Goal: Task Accomplishment & Management: Manage account settings

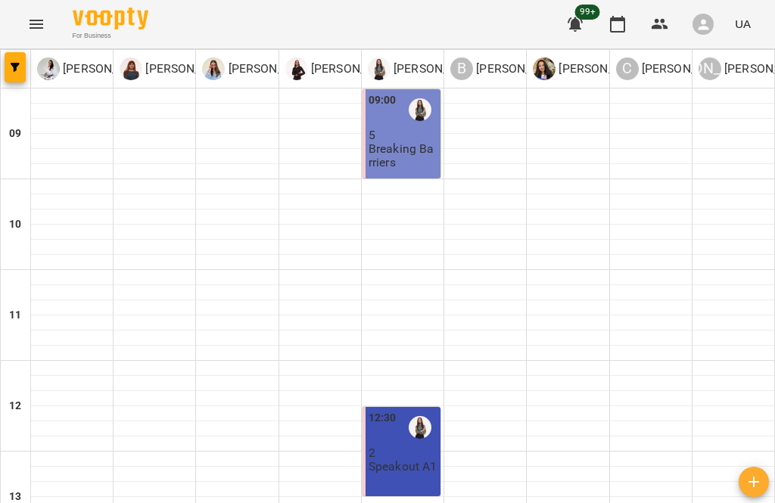
scroll to position [408, 0]
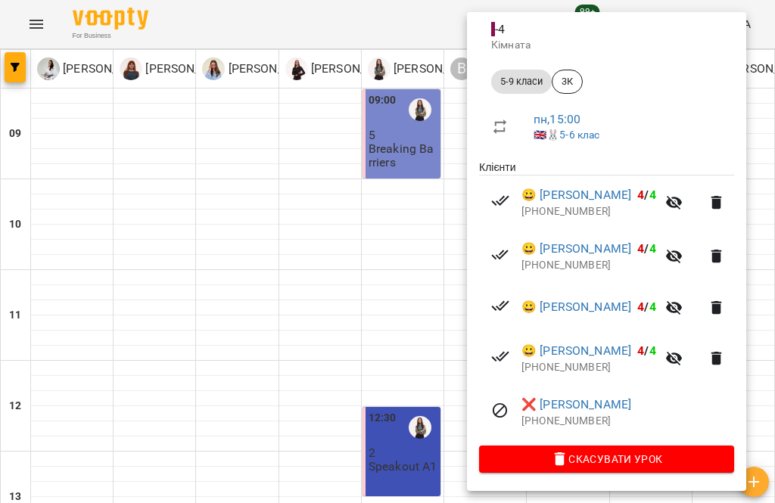
scroll to position [194, 0]
click at [279, 183] on div at bounding box center [387, 251] width 775 height 503
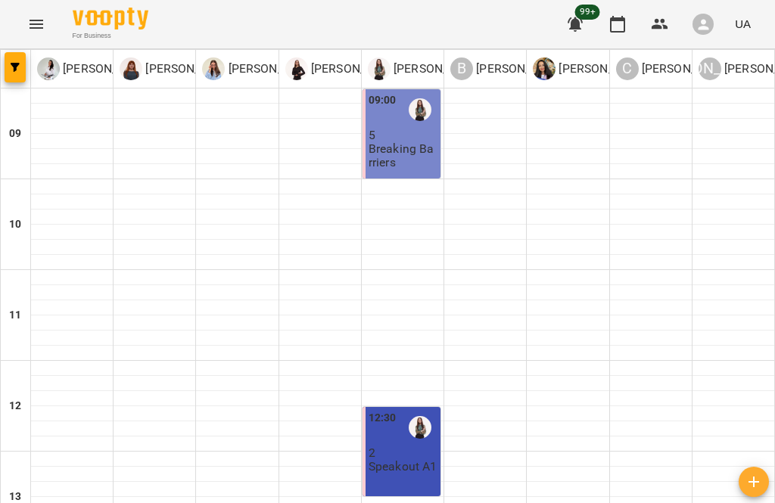
scroll to position [559, 0]
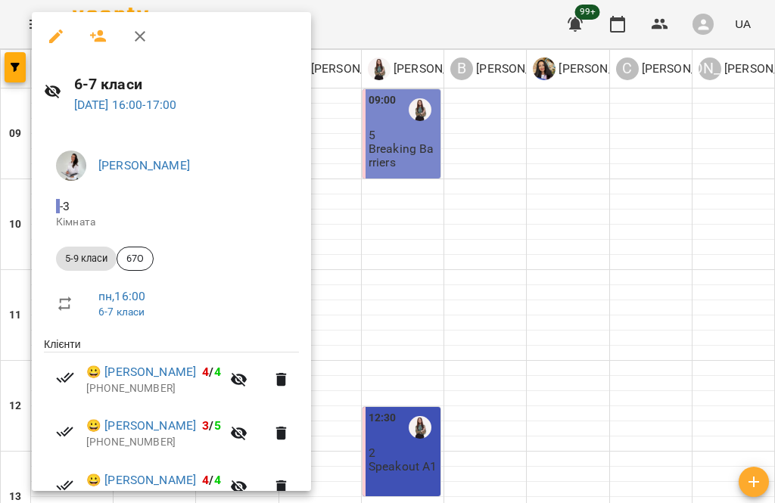
click at [721, 257] on div at bounding box center [387, 251] width 775 height 503
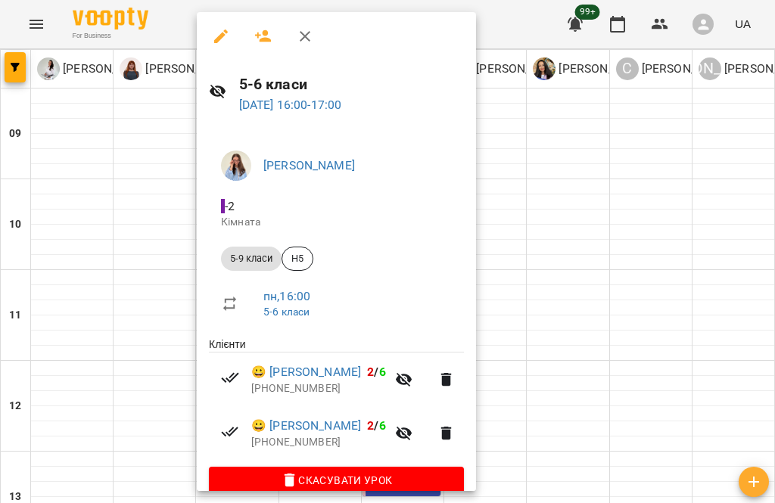
click at [688, 231] on div at bounding box center [387, 251] width 775 height 503
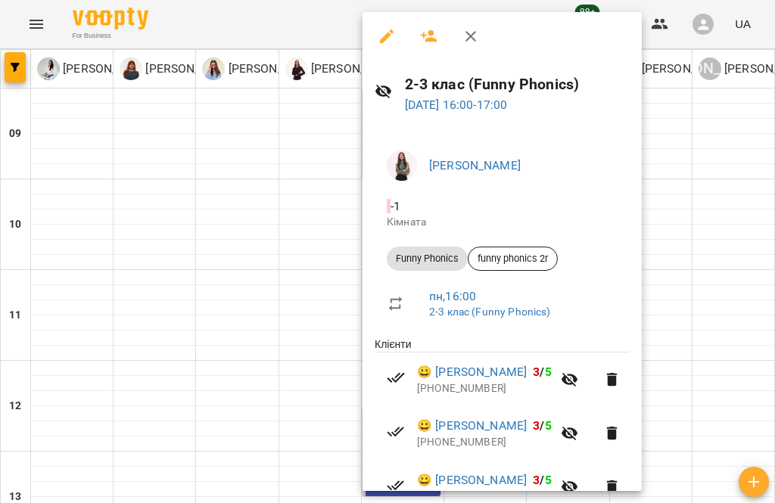
scroll to position [0, 0]
click at [422, 26] on button "button" at bounding box center [429, 36] width 36 height 36
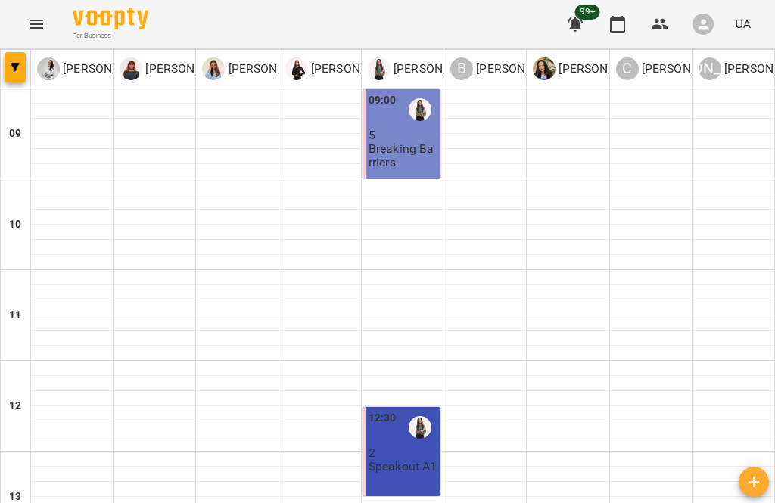
scroll to position [626, 0]
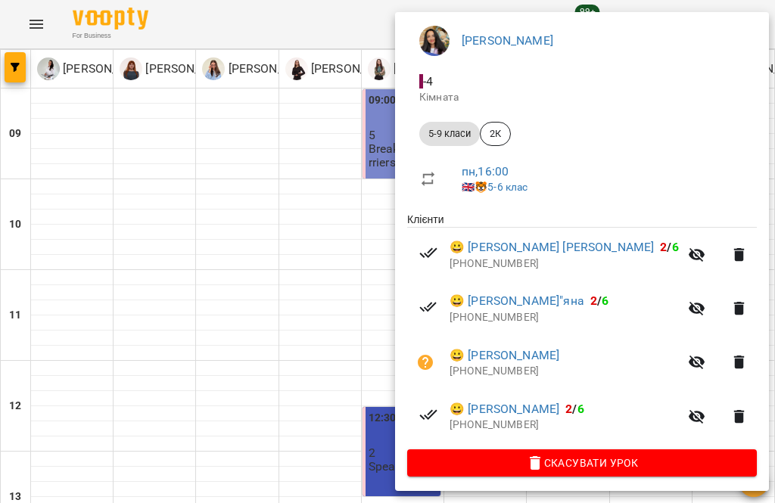
scroll to position [124, 0]
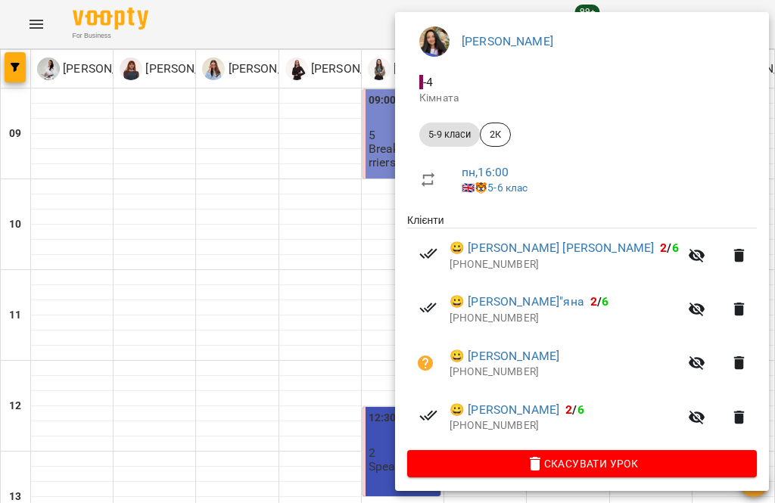
click at [305, 371] on div at bounding box center [387, 251] width 775 height 503
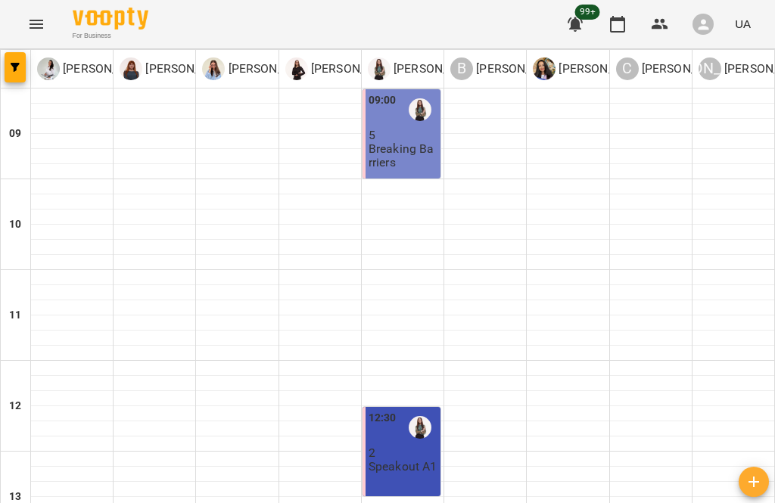
scroll to position [684, 0]
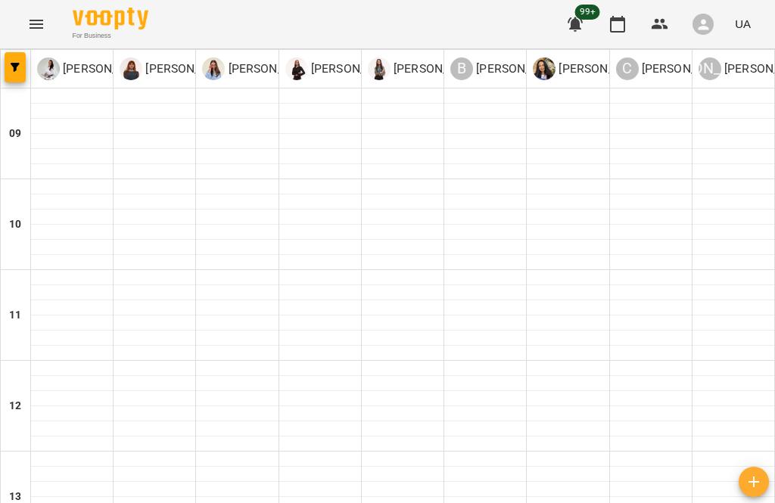
scroll to position [601, 0]
click at [41, 13] on button "Menu" at bounding box center [36, 24] width 36 height 36
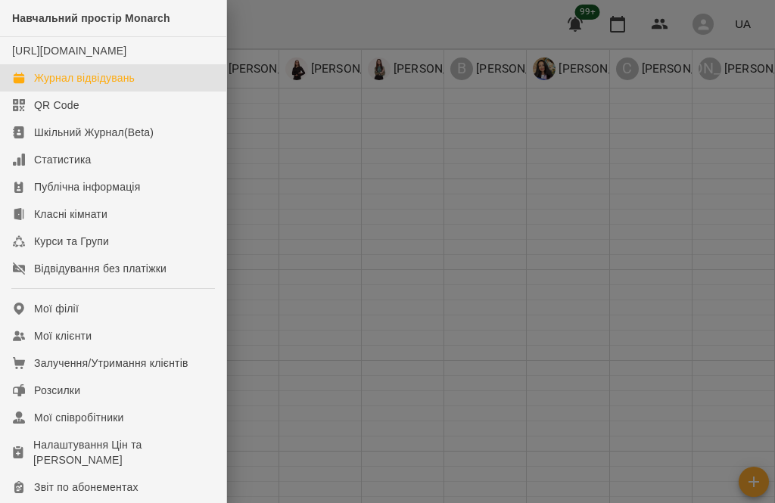
click at [99, 350] on link "Мої клієнти" at bounding box center [113, 335] width 226 height 27
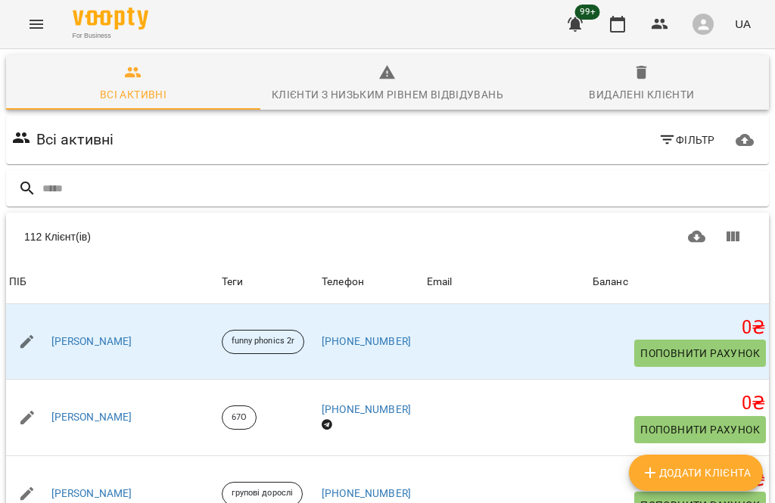
click at [240, 181] on input "text" at bounding box center [402, 188] width 720 height 25
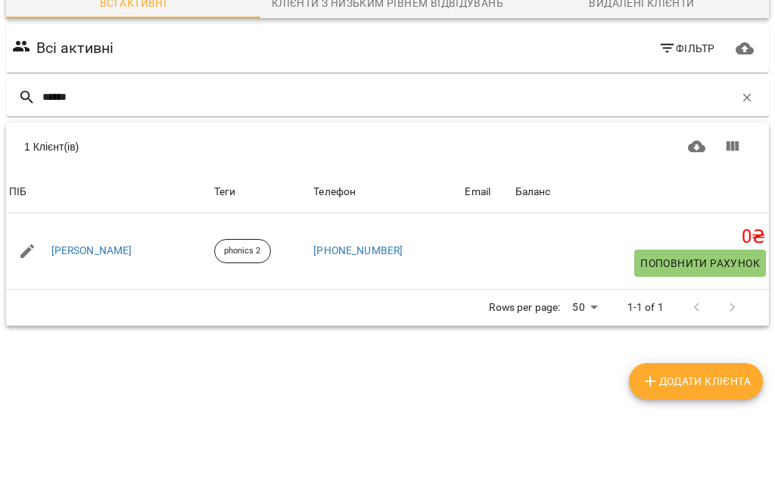
type input "*******"
click at [128, 335] on link "[PERSON_NAME]" at bounding box center [91, 342] width 81 height 15
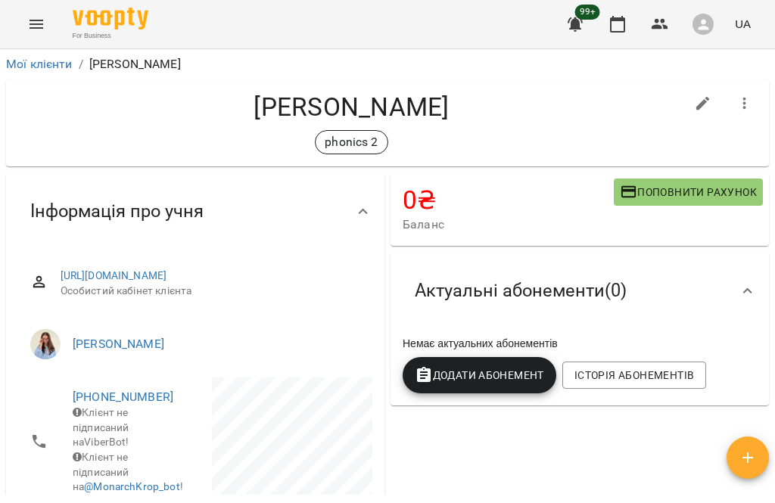
click at [498, 369] on span "Додати Абонемент" at bounding box center [479, 375] width 129 height 18
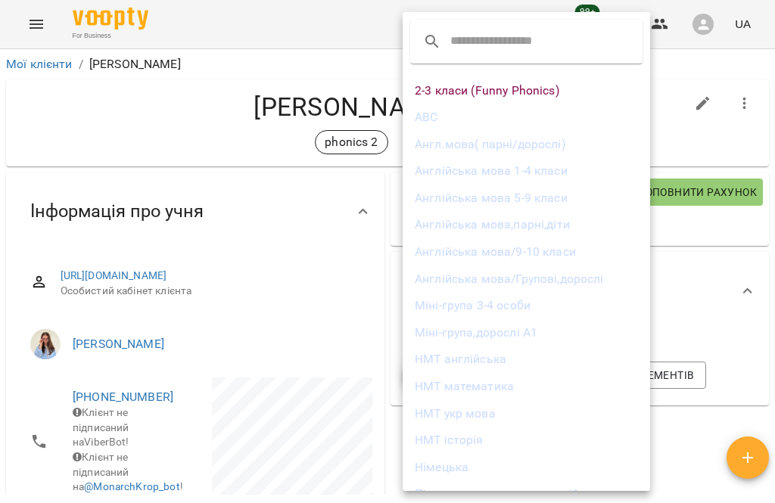
click at [547, 90] on li "2-3 класи (Funny Phonics)" at bounding box center [526, 90] width 247 height 27
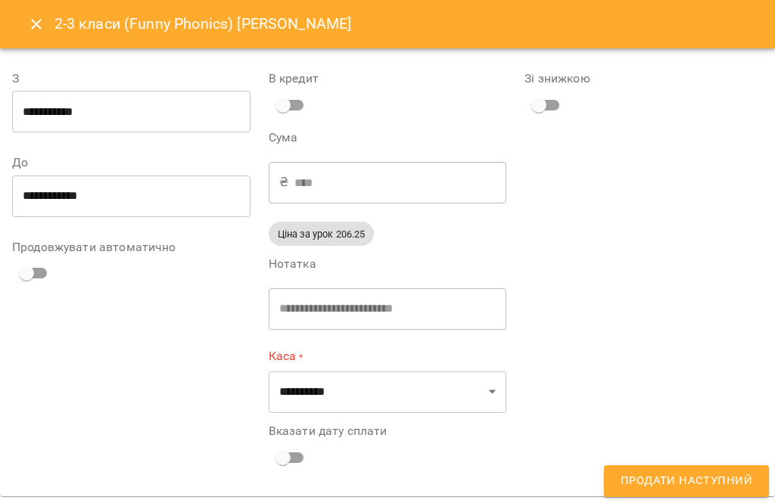
click at [32, 21] on icon "Close" at bounding box center [36, 24] width 18 height 18
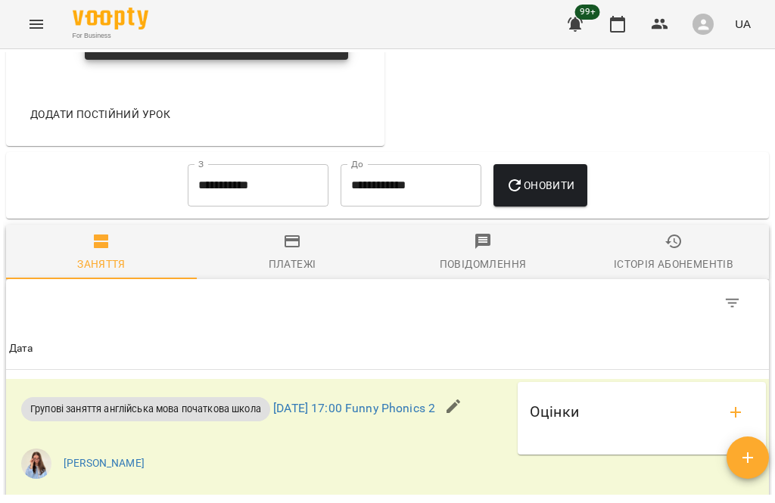
click at [695, 273] on span "Історія абонементів" at bounding box center [673, 252] width 173 height 41
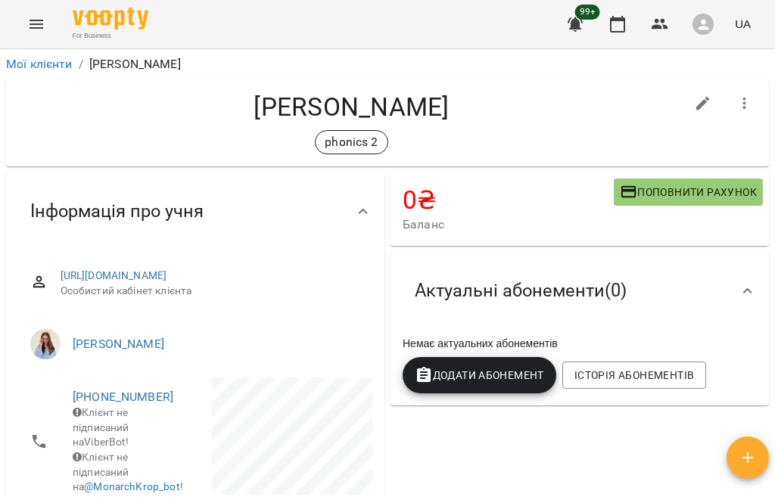
click at [525, 378] on span "Додати Абонемент" at bounding box center [479, 375] width 129 height 18
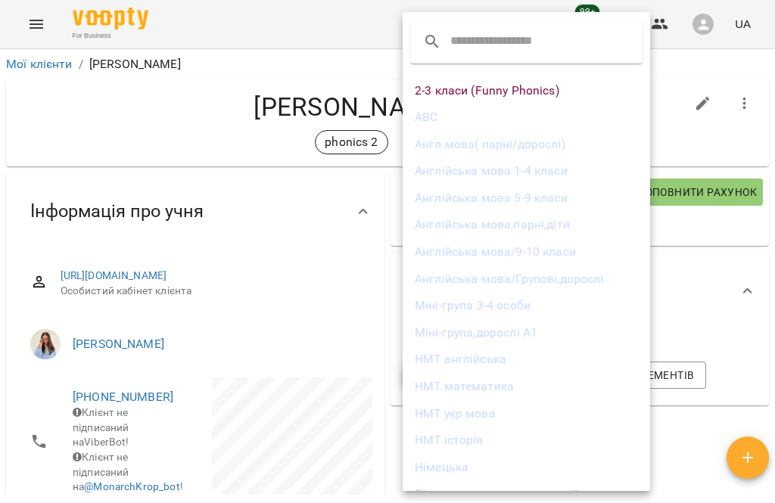
click at [564, 84] on li "2-3 класи (Funny Phonics)" at bounding box center [526, 90] width 247 height 27
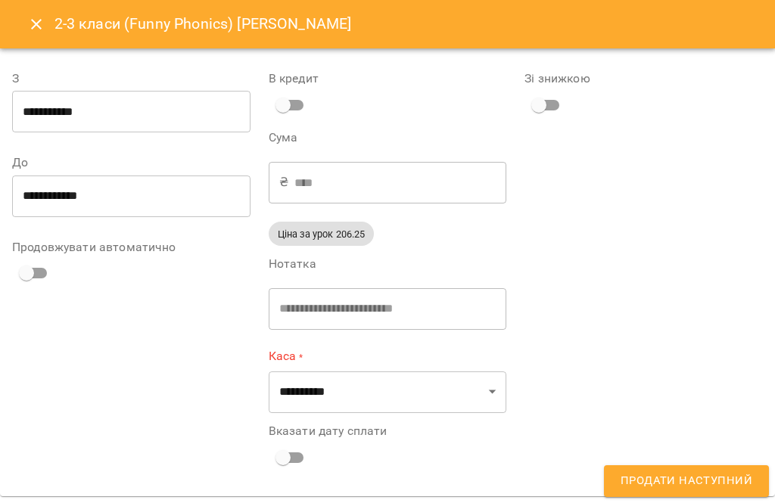
click at [110, 119] on input "**********" at bounding box center [131, 112] width 238 height 42
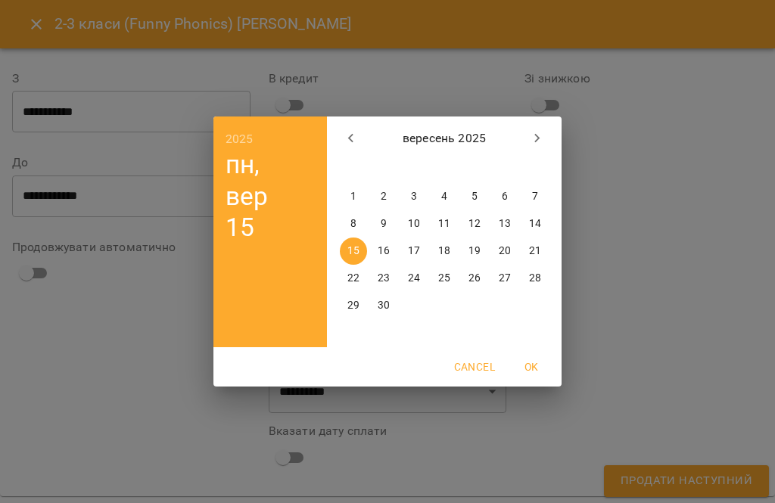
click at [425, 220] on span "10" at bounding box center [413, 223] width 27 height 15
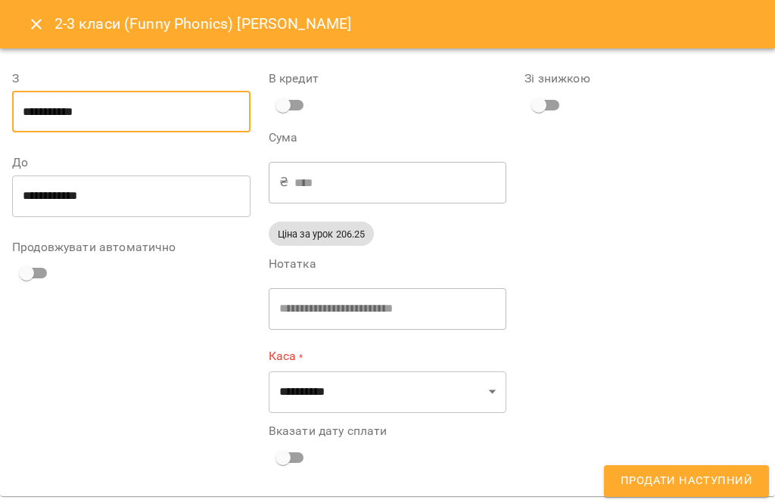
type input "**********"
click at [132, 182] on input "**********" at bounding box center [131, 196] width 238 height 42
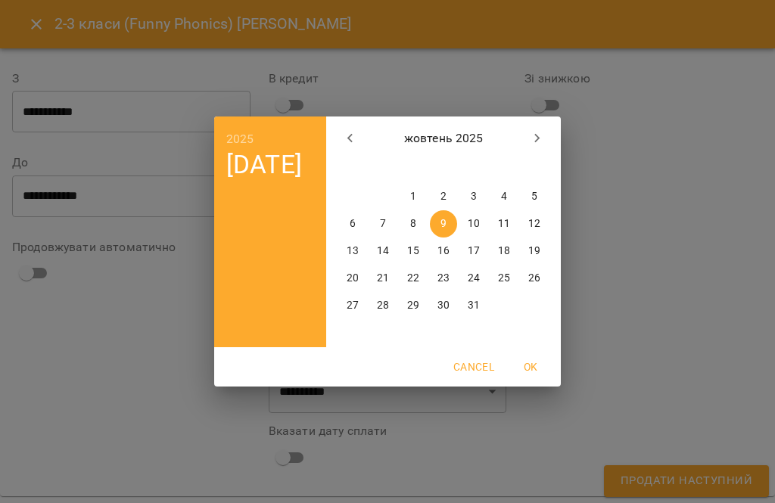
click at [344, 134] on icon "button" at bounding box center [350, 138] width 18 height 18
click at [540, 135] on icon "button" at bounding box center [537, 138] width 18 height 18
click at [415, 191] on p "1" at bounding box center [413, 196] width 6 height 15
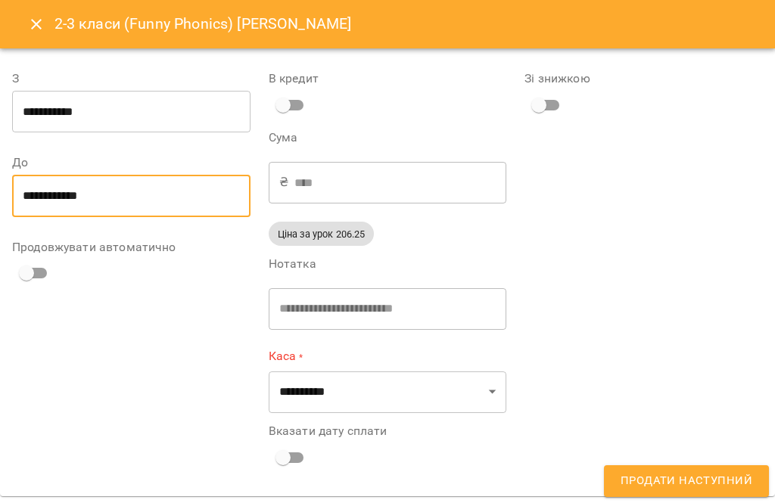
click at [130, 198] on input "**********" at bounding box center [131, 196] width 238 height 42
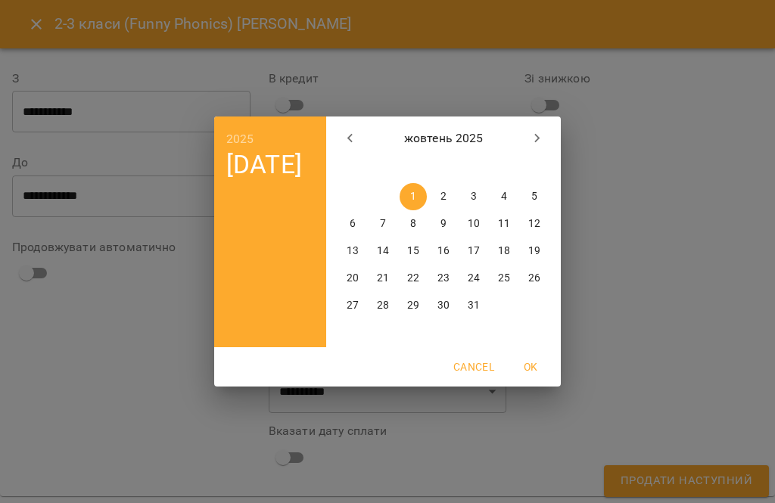
click at [353, 224] on p "6" at bounding box center [353, 223] width 6 height 15
type input "**********"
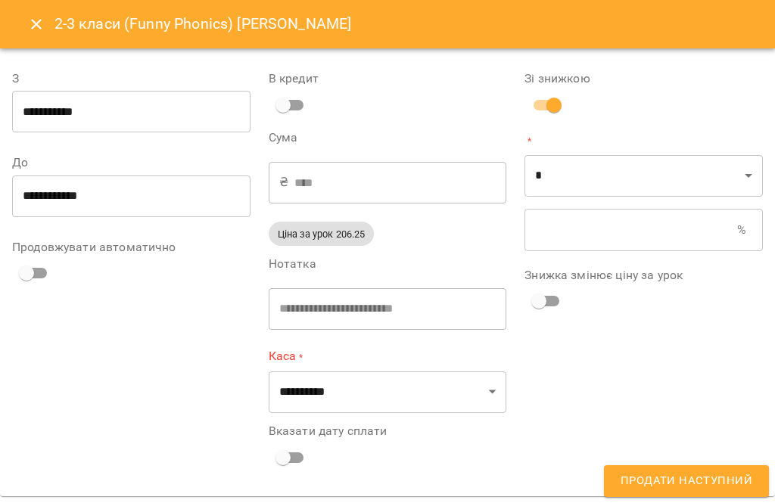
click at [577, 226] on input "text" at bounding box center [630, 230] width 213 height 42
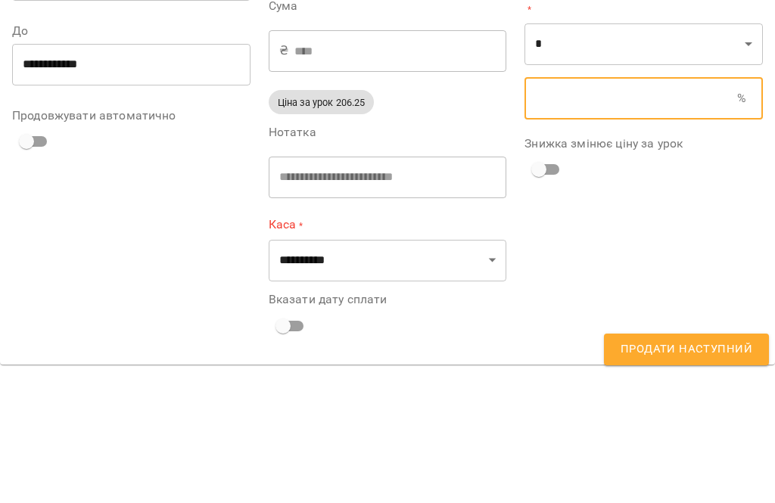
type input "******"
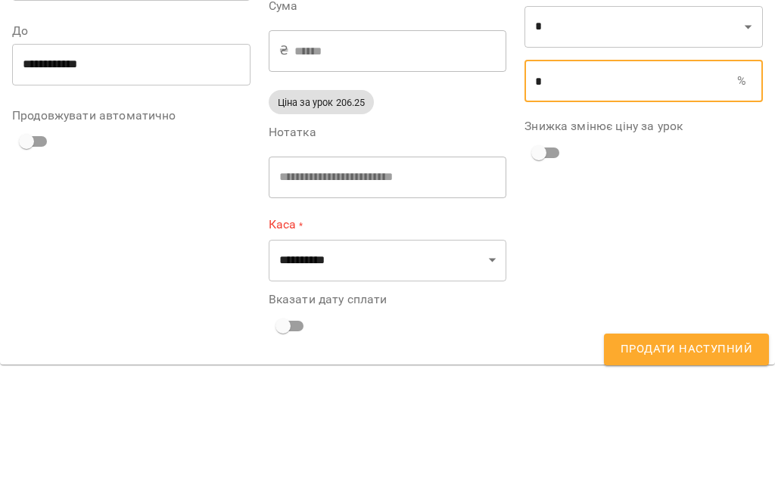
type input "**"
type input "****"
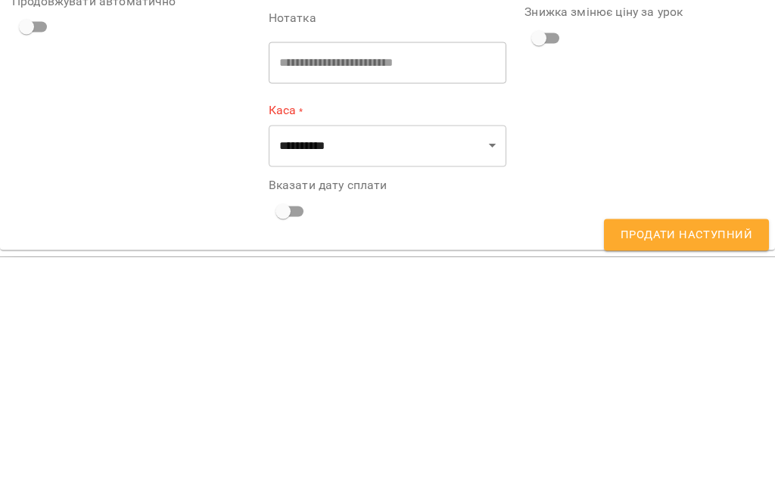
type input "**"
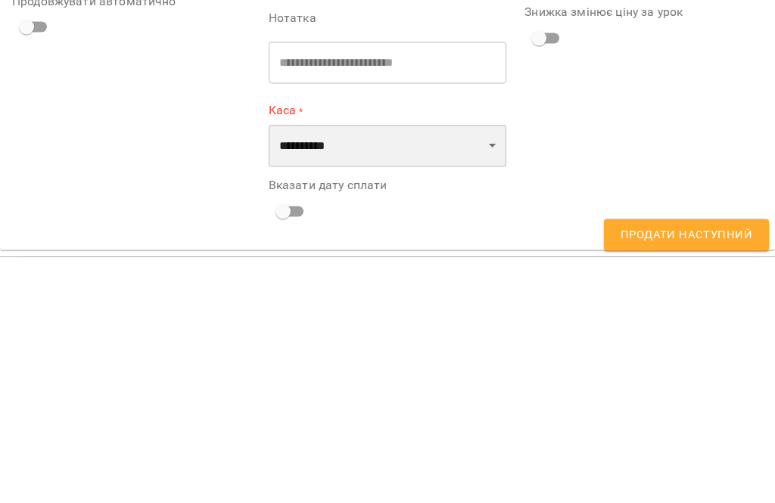
click at [445, 371] on select "**********" at bounding box center [388, 392] width 238 height 42
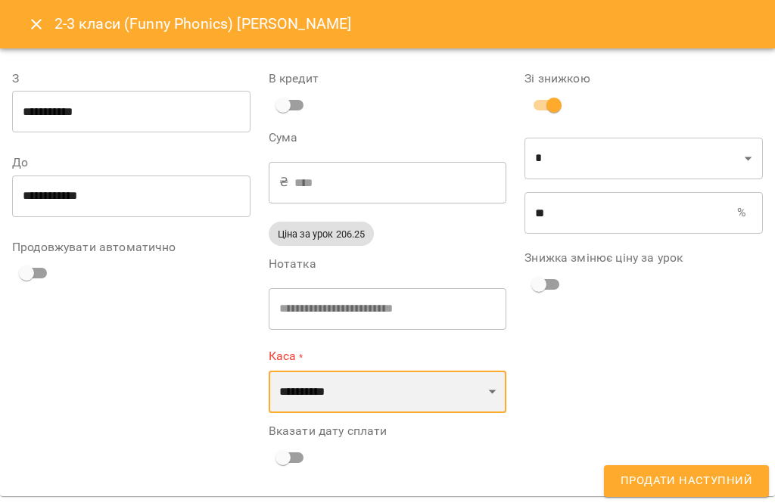
select select "****"
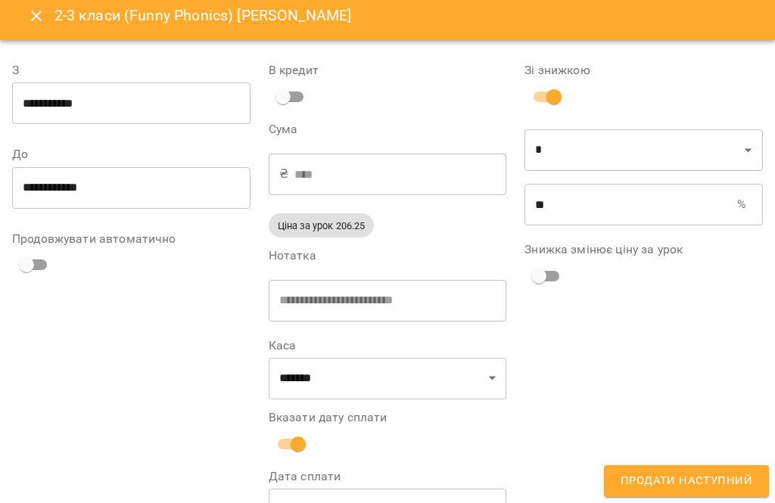
scroll to position [8, 0]
click at [704, 491] on span "Продати наступний" at bounding box center [687, 481] width 132 height 20
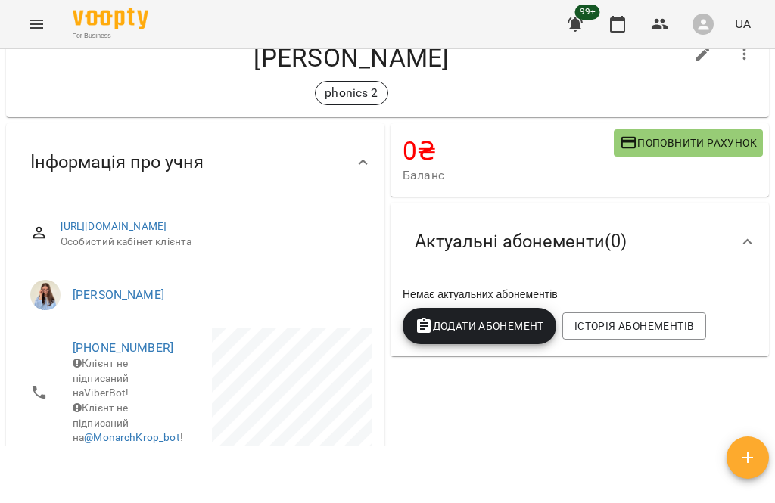
scroll to position [0, 0]
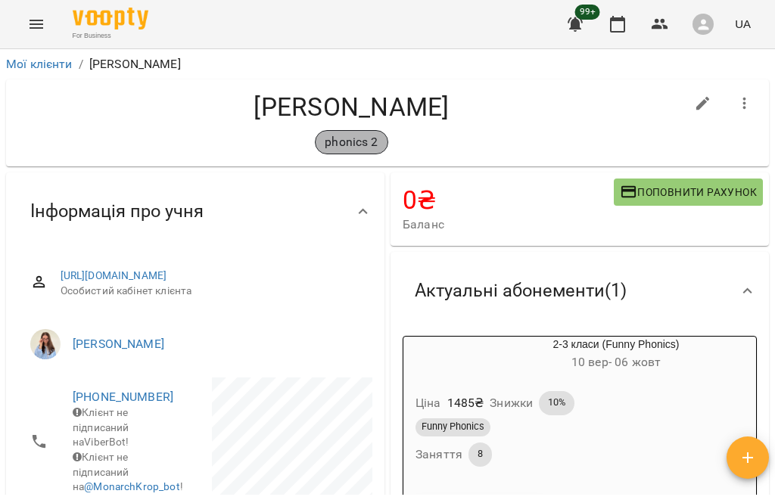
click at [375, 139] on p "phonics 2" at bounding box center [351, 142] width 53 height 18
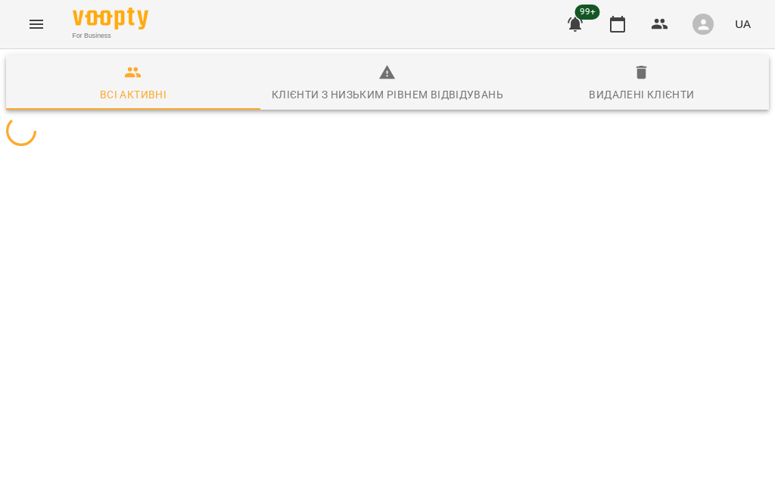
click at [42, 36] on button "Menu" at bounding box center [36, 24] width 36 height 36
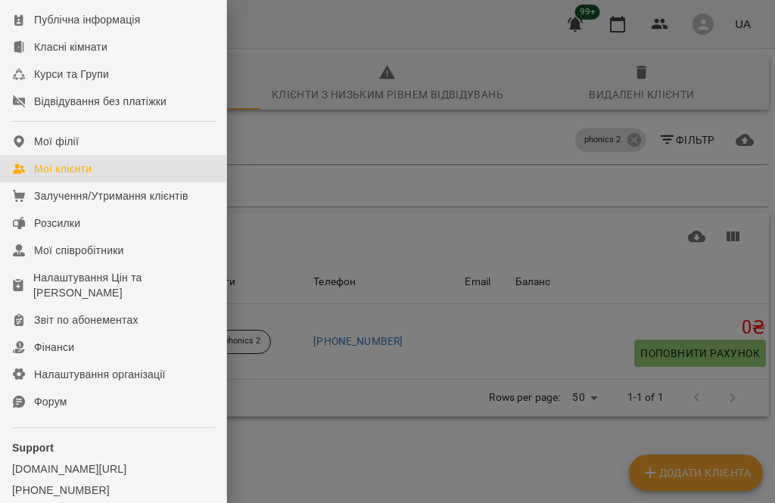
scroll to position [168, 0]
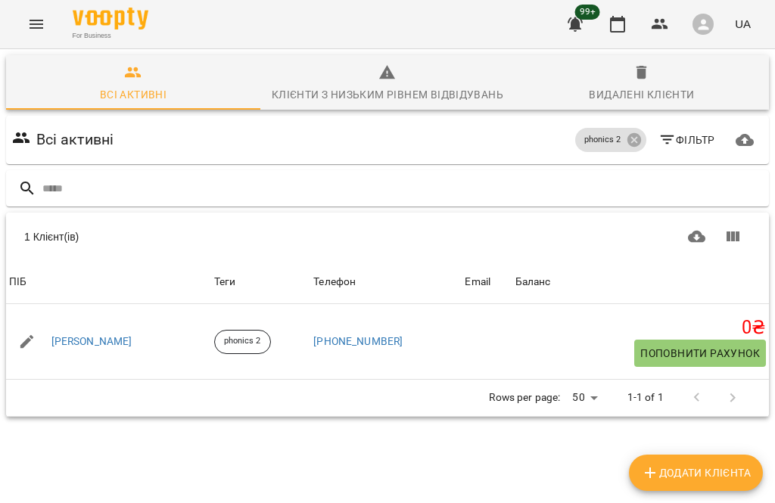
click at [45, 28] on button "Menu" at bounding box center [36, 24] width 36 height 36
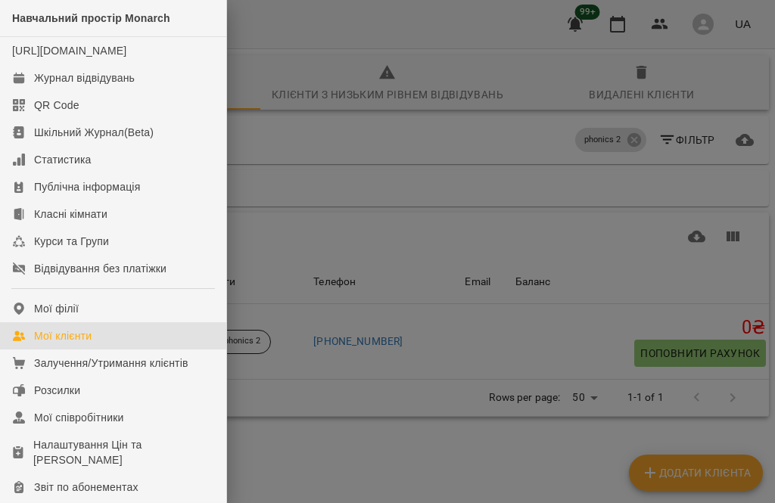
click at [150, 114] on link "QR Code" at bounding box center [113, 105] width 226 height 27
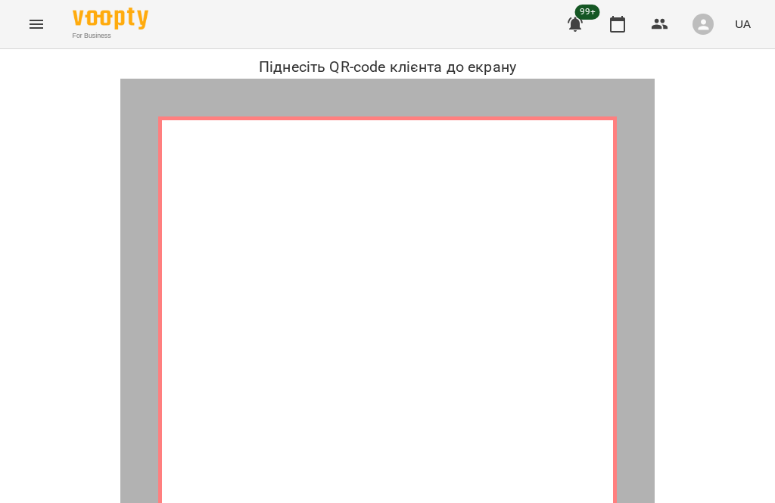
click at [47, 23] on button "Menu" at bounding box center [36, 24] width 36 height 36
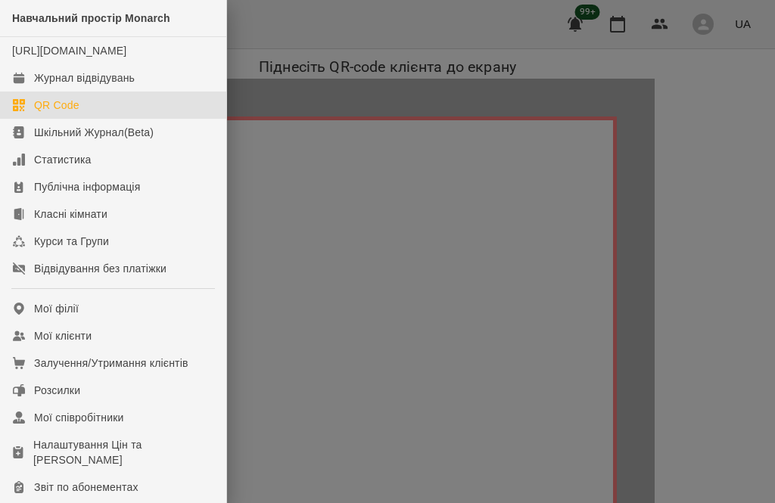
click at [138, 92] on link "Журнал відвідувань" at bounding box center [113, 77] width 226 height 27
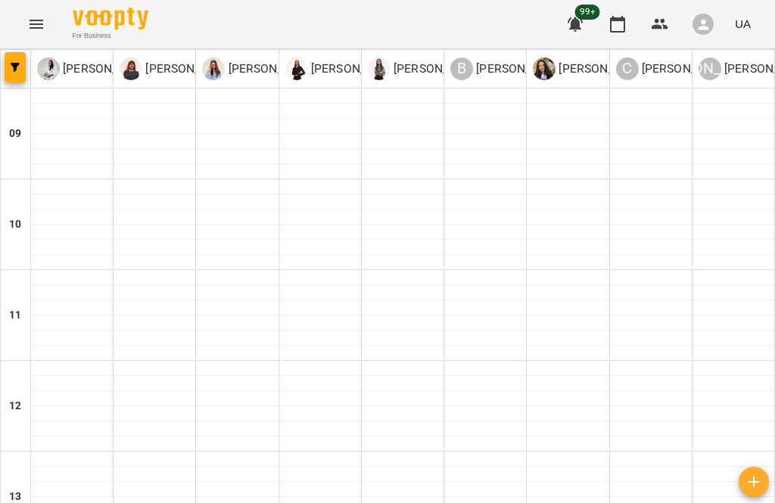
scroll to position [289, 0]
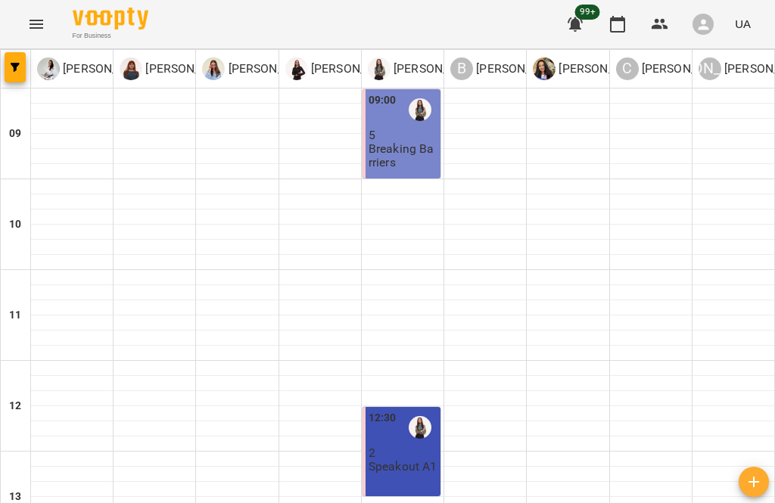
scroll to position [456, 0]
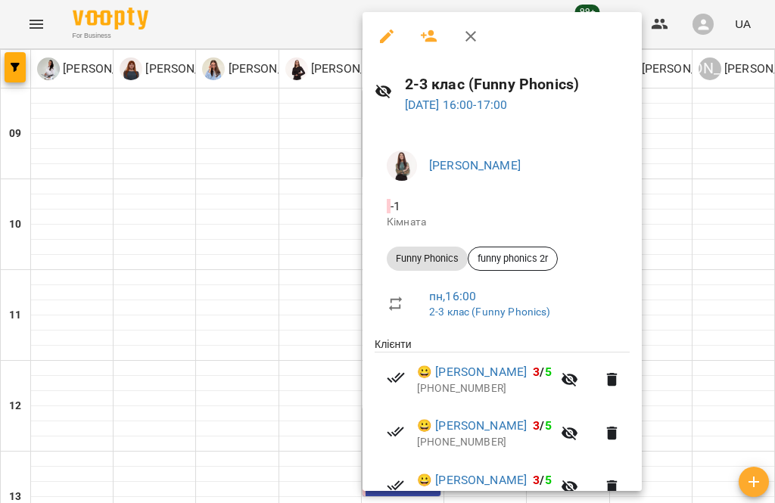
click at [430, 40] on icon "button" at bounding box center [429, 36] width 17 height 12
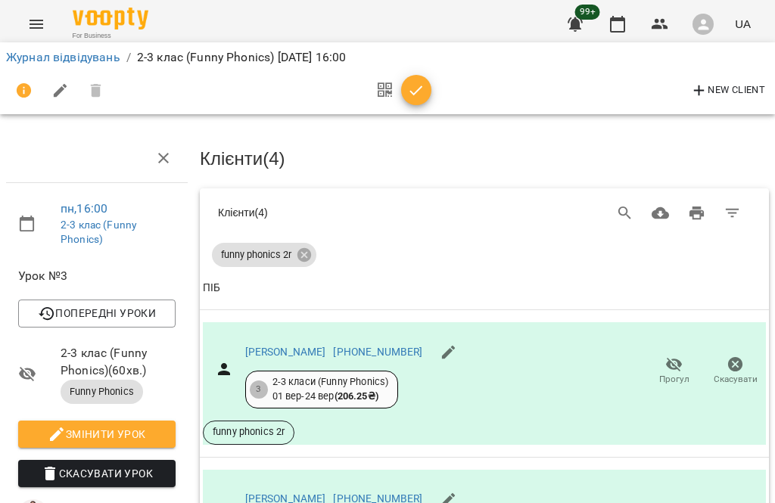
click at [742, 91] on span "New Client" at bounding box center [727, 91] width 75 height 18
select select "**"
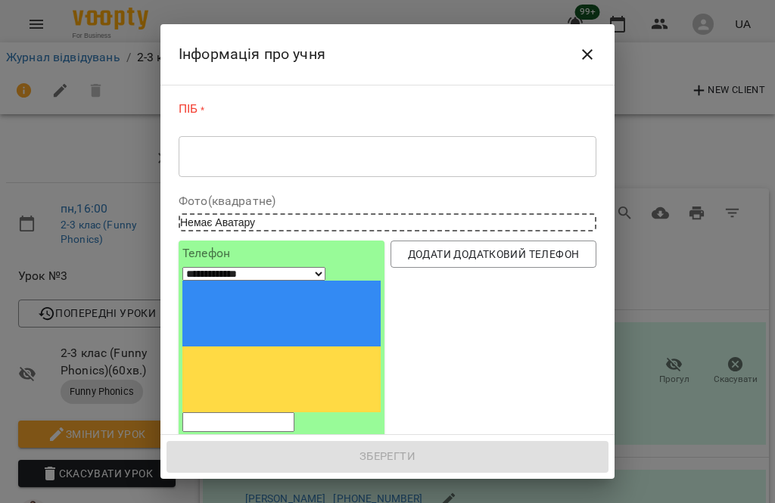
click at [330, 162] on textarea at bounding box center [387, 157] width 397 height 14
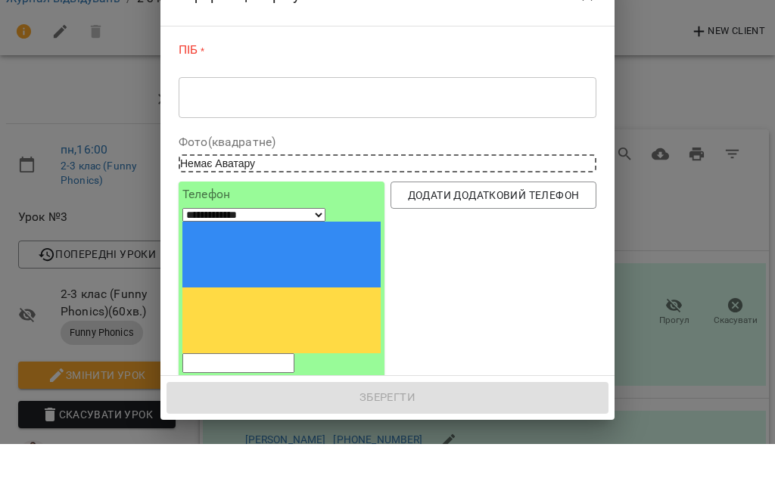
scroll to position [59, 0]
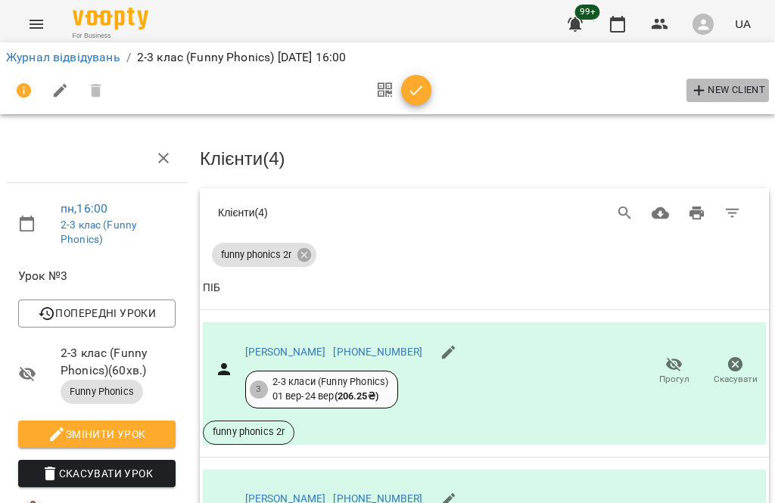
click at [758, 88] on span "New Client" at bounding box center [727, 91] width 75 height 18
select select "**"
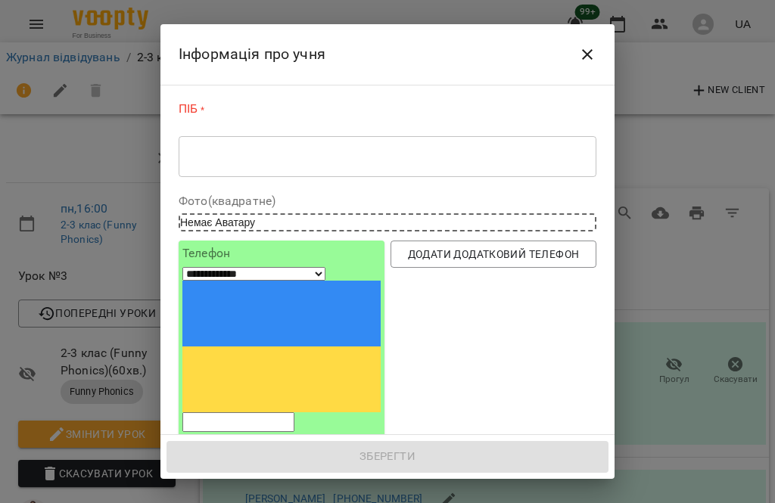
click at [238, 157] on textarea at bounding box center [387, 157] width 397 height 14
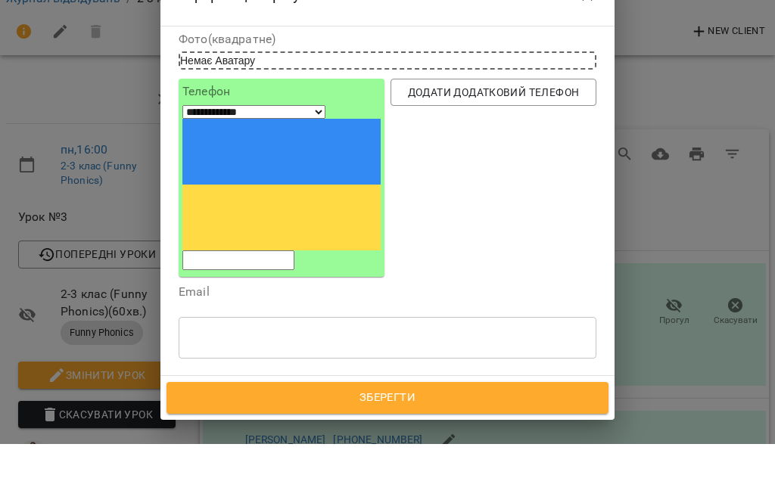
scroll to position [104, 0]
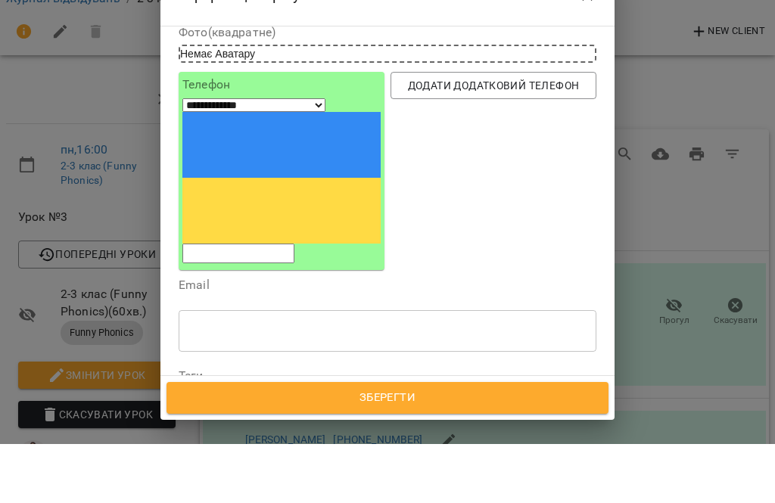
type textarea "**********"
click at [279, 303] on input "tel" at bounding box center [238, 313] width 112 height 20
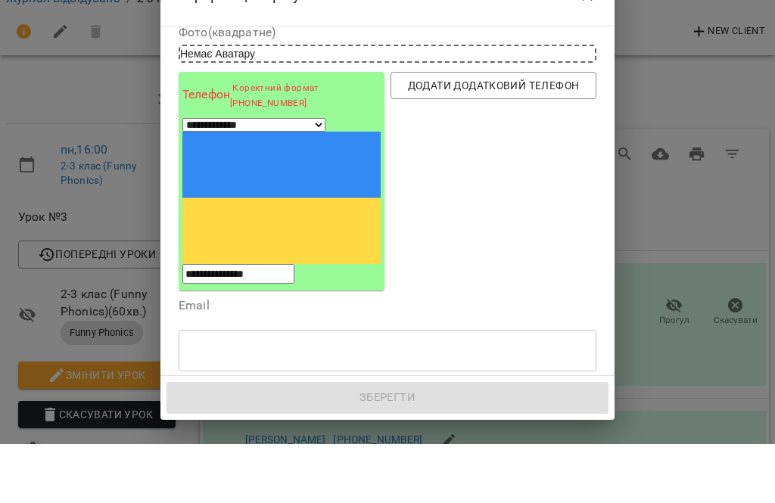
type input "**********"
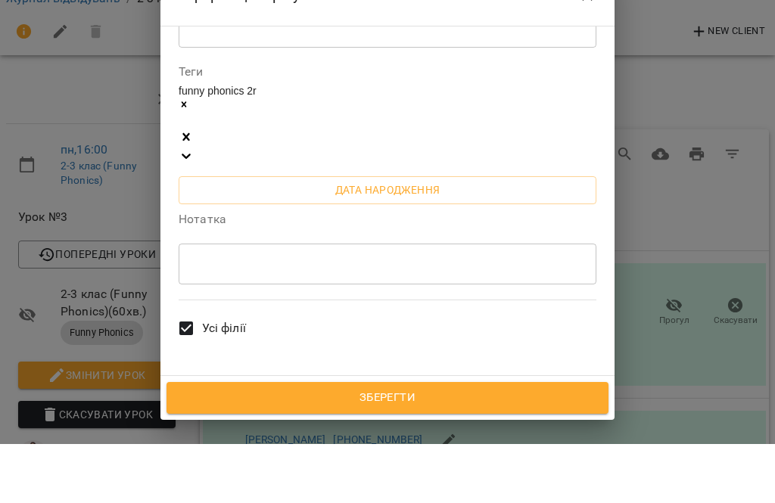
scroll to position [59, 0]
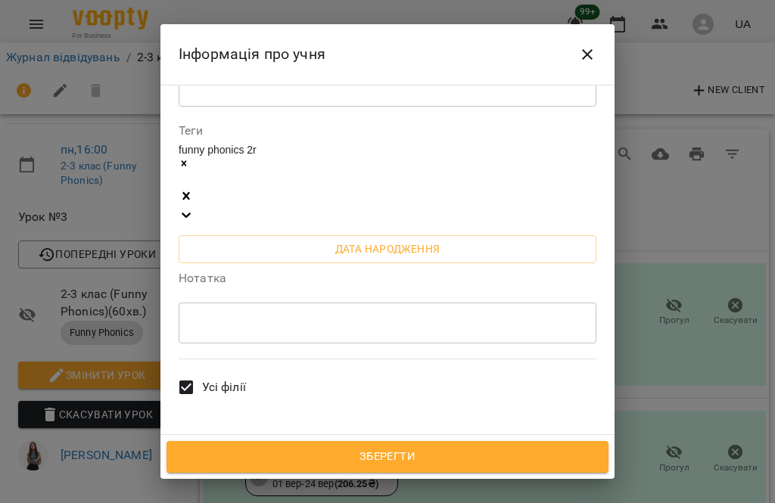
click at [384, 462] on span "Зберегти" at bounding box center [387, 457] width 409 height 20
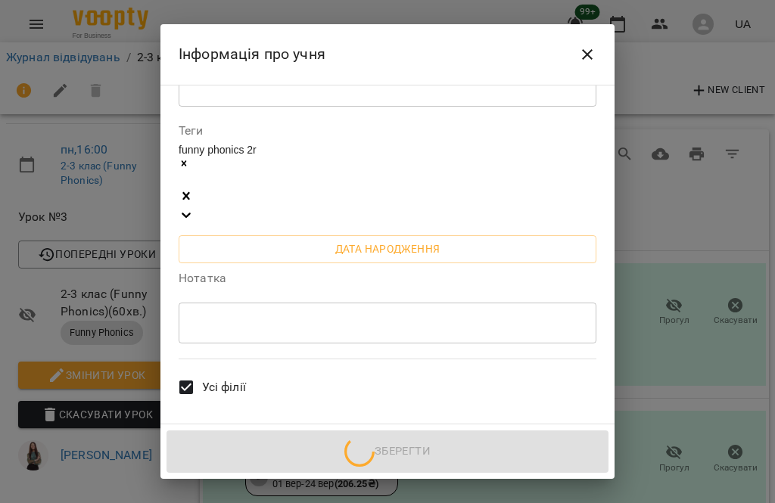
scroll to position [0, 0]
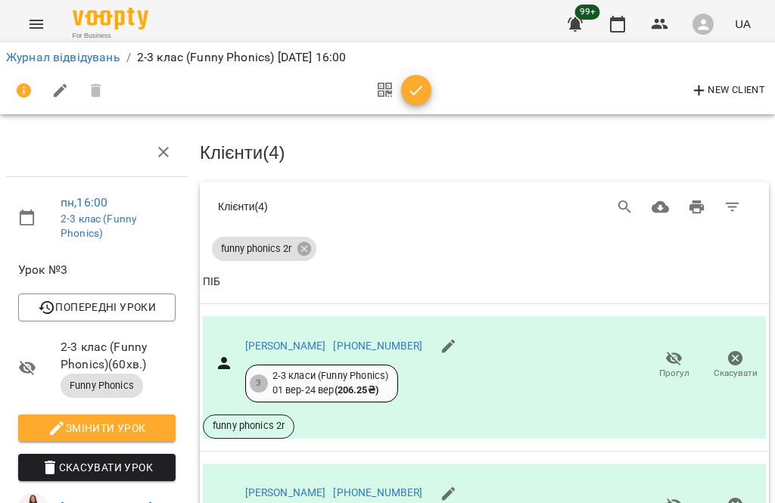
scroll to position [714, 0]
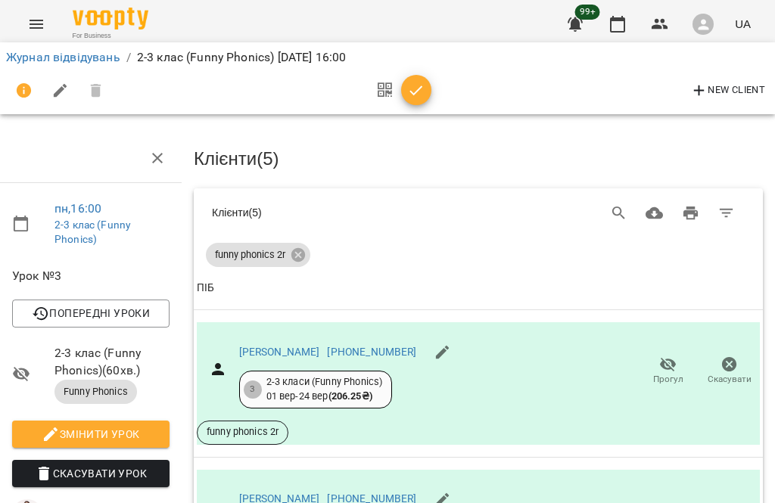
scroll to position [0, 6]
click at [35, 58] on link "Журнал відвідувань" at bounding box center [63, 57] width 114 height 14
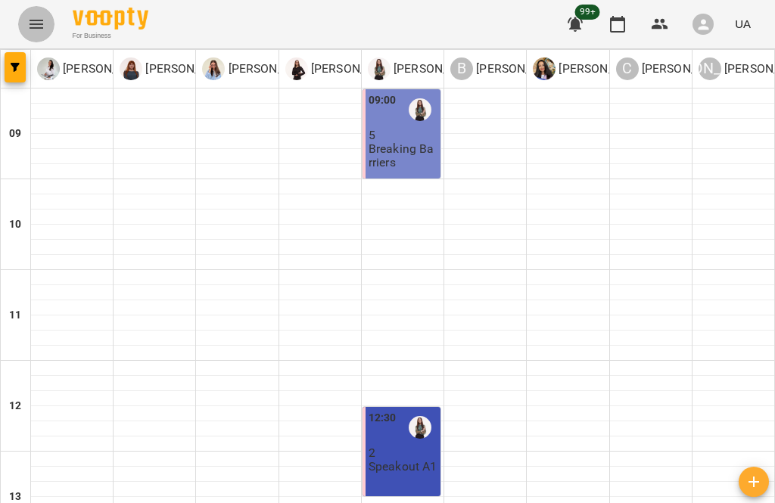
click at [23, 23] on button "Menu" at bounding box center [36, 24] width 36 height 36
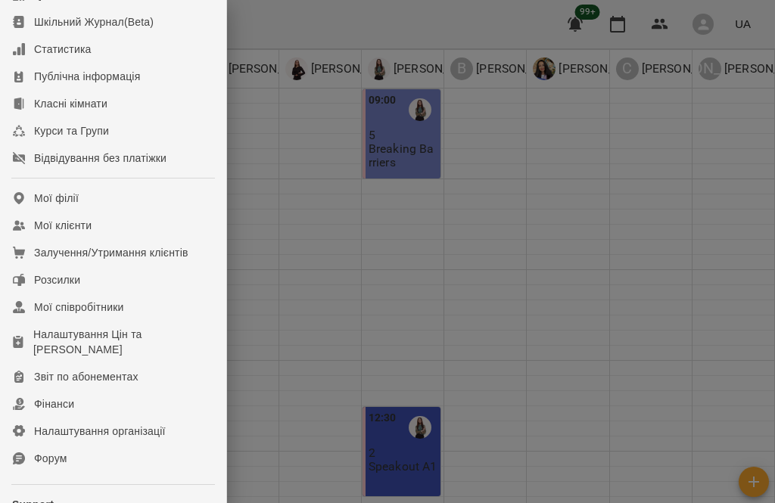
scroll to position [112, 0]
click at [80, 232] on div "Мої клієнти" at bounding box center [63, 223] width 58 height 15
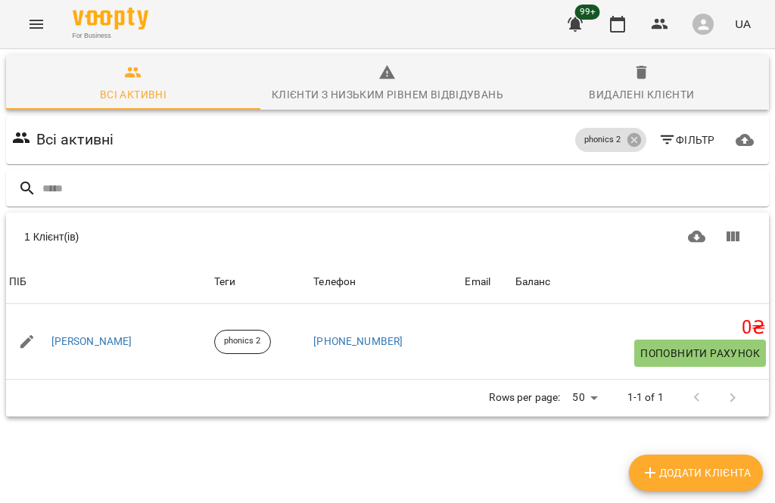
click at [89, 187] on input "text" at bounding box center [402, 188] width 720 height 25
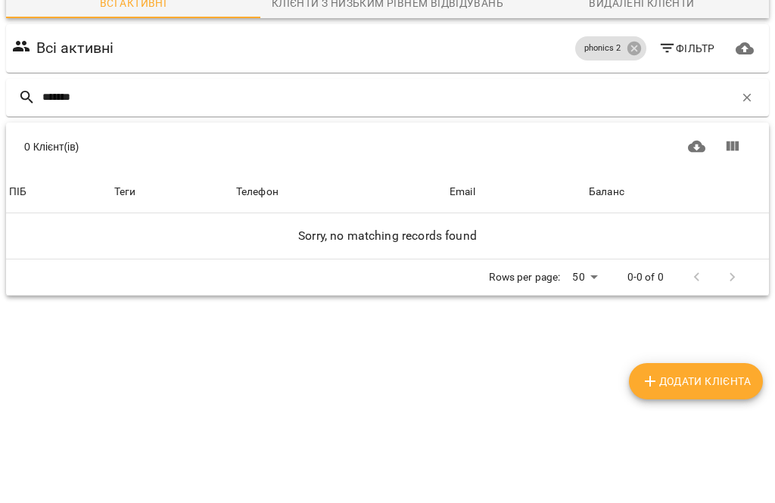
scroll to position [67, 0]
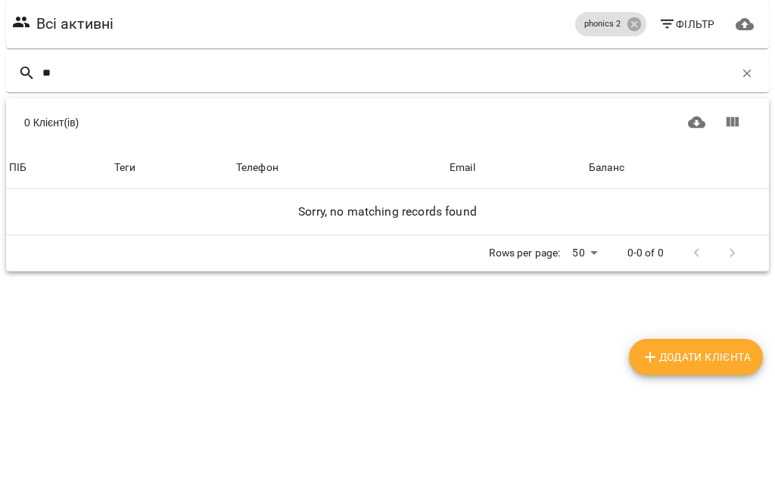
type input "*"
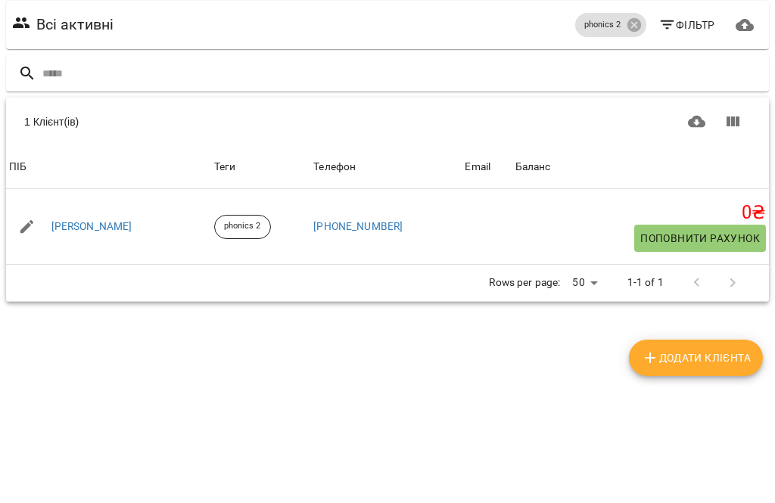
scroll to position [0, 0]
click at [626, 132] on icon at bounding box center [634, 140] width 17 height 17
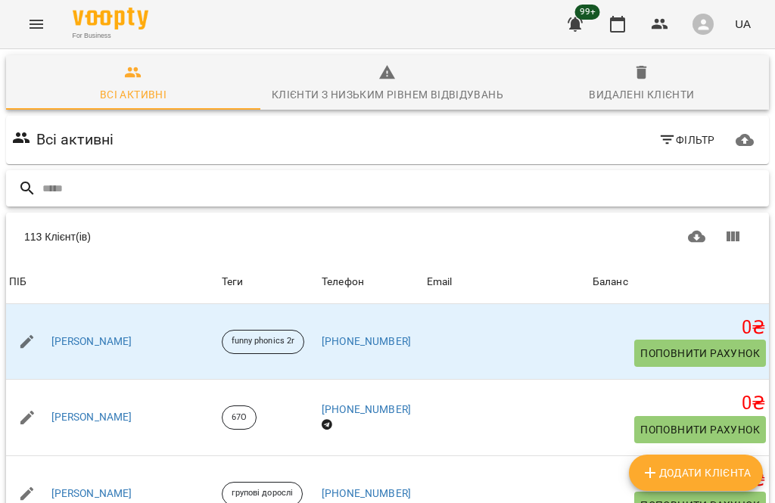
click at [137, 185] on input "text" at bounding box center [402, 188] width 720 height 25
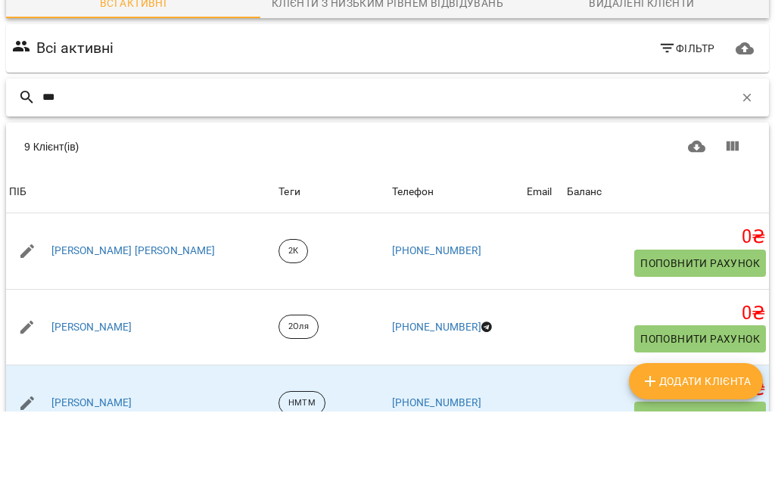
type input "****"
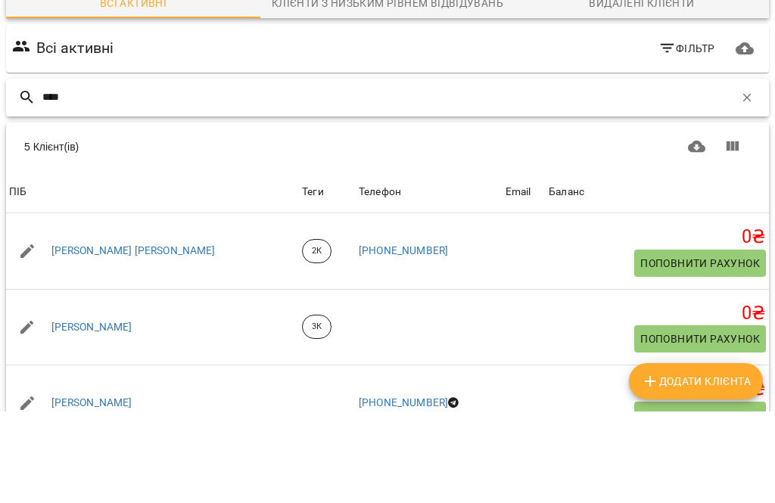
scroll to position [171, 0]
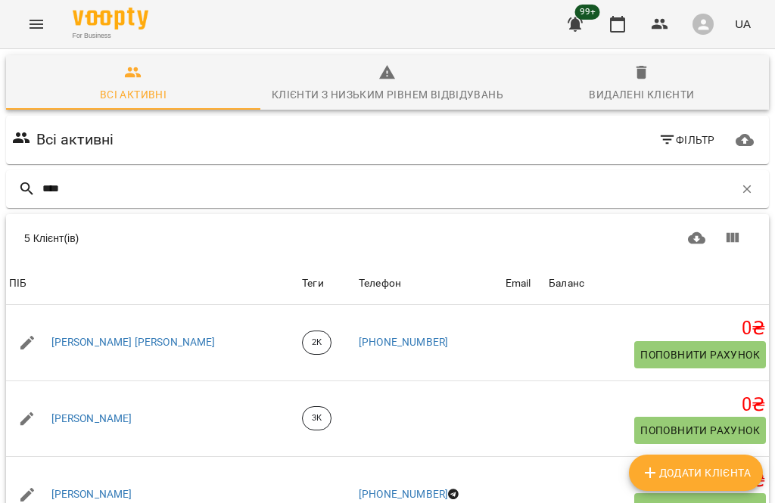
click at [100, 487] on link "[PERSON_NAME]" at bounding box center [91, 494] width 81 height 15
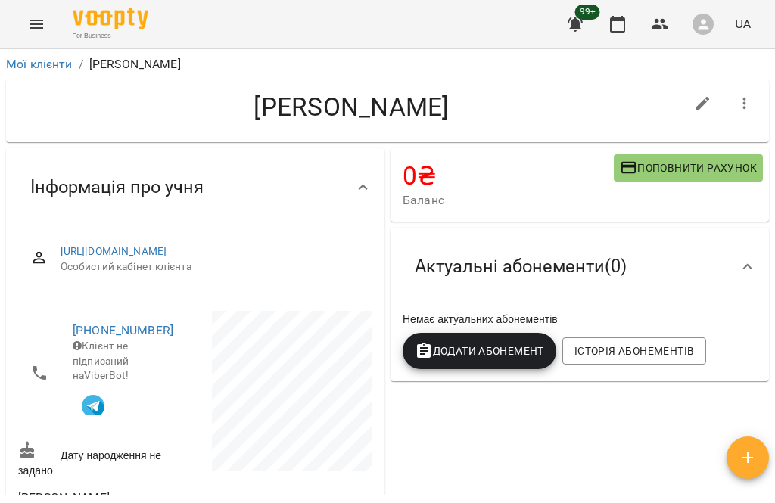
click at [691, 98] on button "button" at bounding box center [703, 104] width 36 height 36
select select "**"
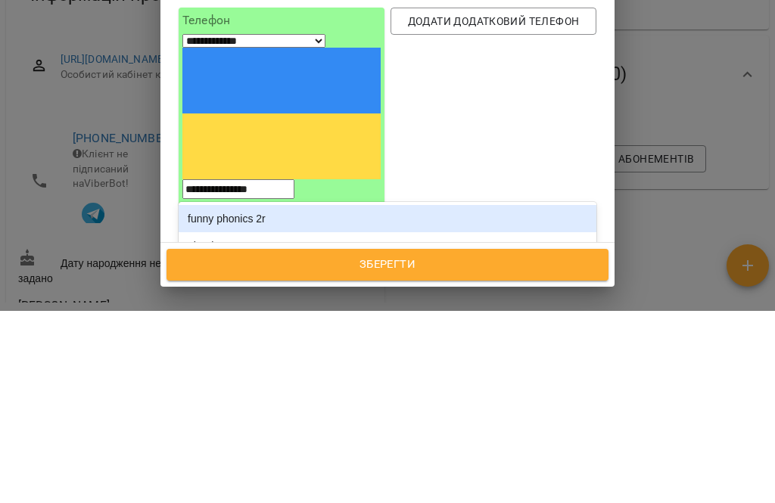
scroll to position [39, 0]
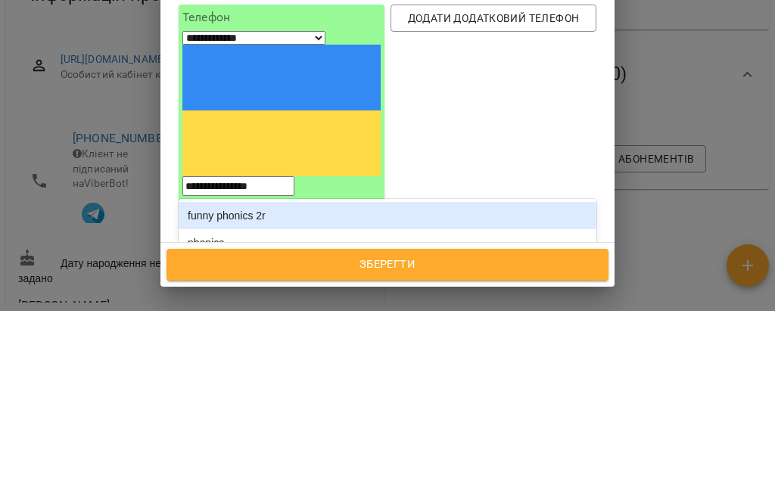
click at [238, 449] on div "phonics 2" at bounding box center [388, 462] width 418 height 27
type input "***"
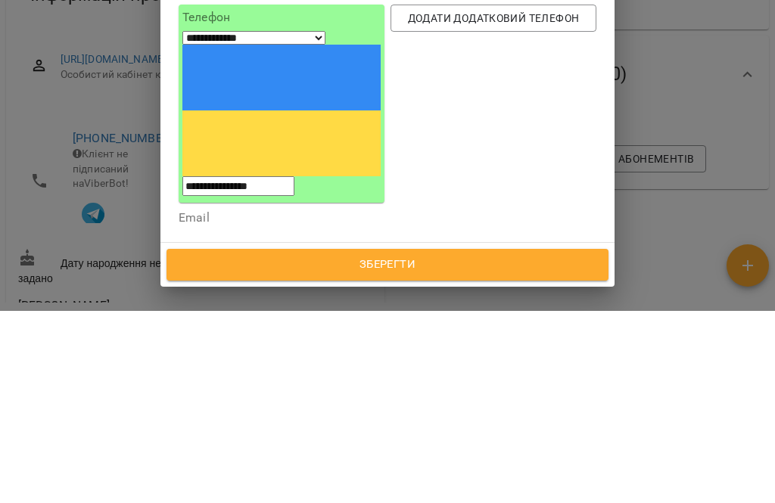
scroll to position [192, 0]
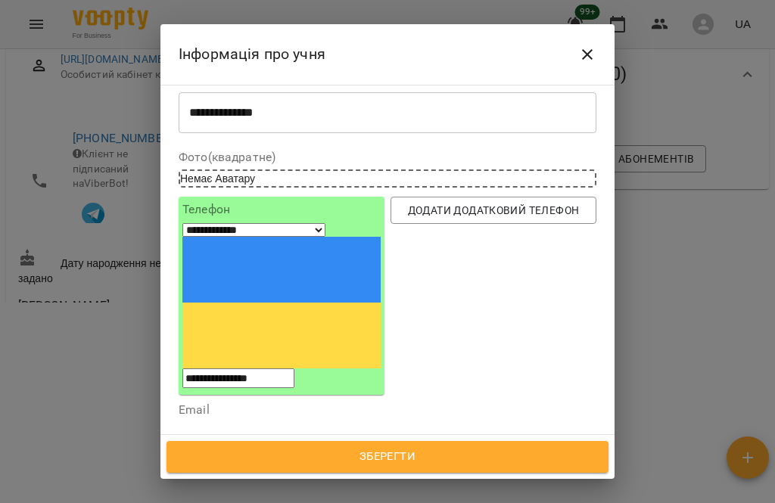
click at [456, 456] on span "Зберегти" at bounding box center [387, 457] width 409 height 20
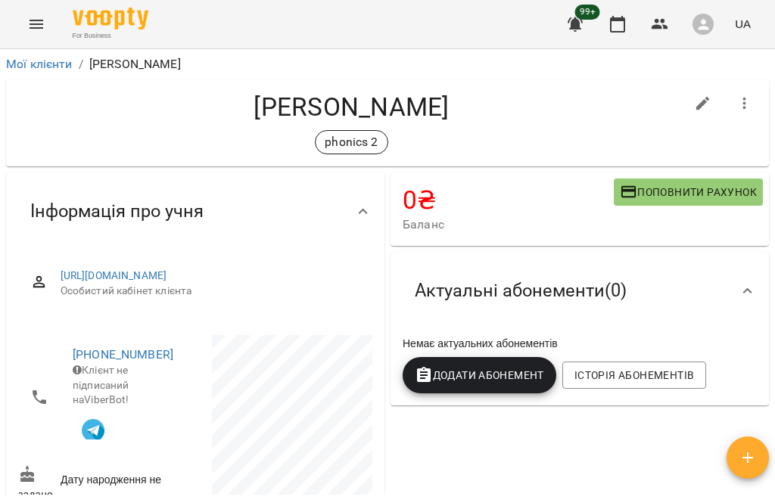
click at [24, 27] on button "Menu" at bounding box center [36, 24] width 36 height 36
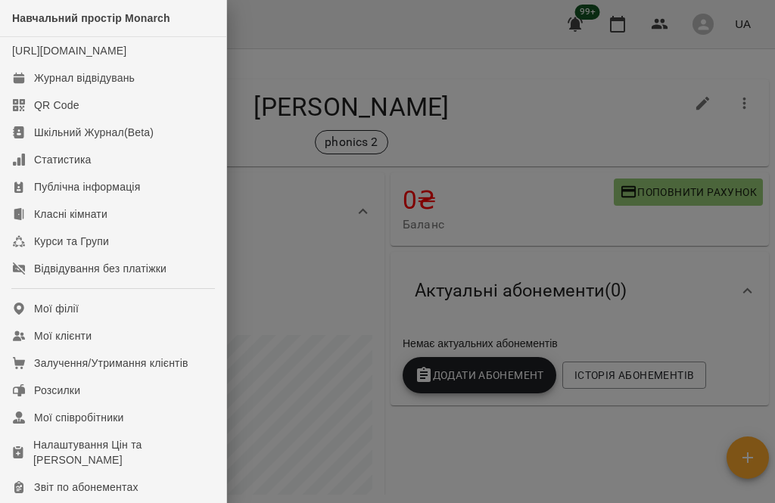
click at [114, 86] on div "Журнал відвідувань" at bounding box center [84, 77] width 101 height 15
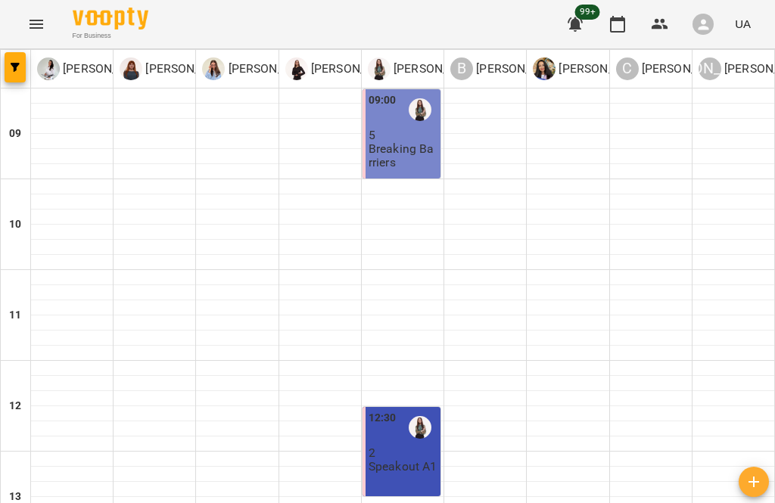
scroll to position [427, 0]
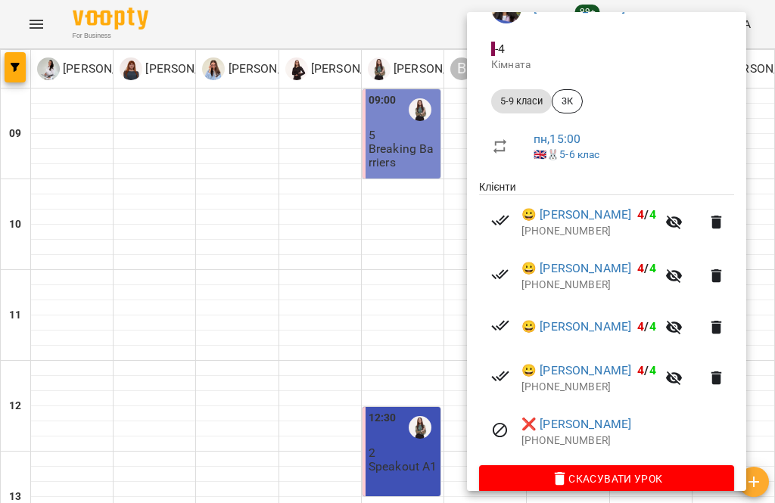
scroll to position [165, 0]
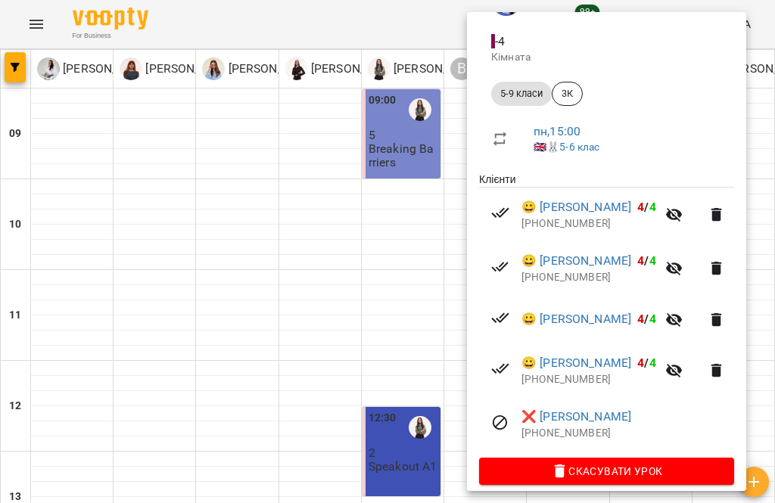
click at [683, 266] on icon "button" at bounding box center [674, 269] width 17 height 14
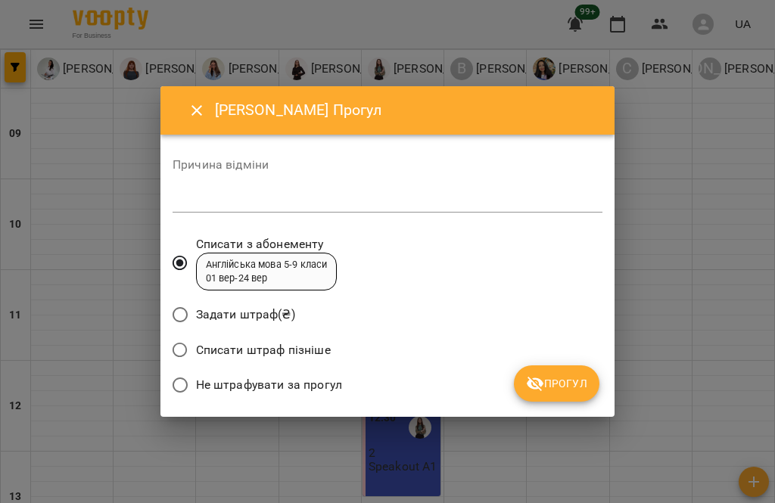
click at [244, 346] on span "Списати штраф пізніше" at bounding box center [263, 350] width 135 height 18
click at [285, 203] on textarea at bounding box center [388, 201] width 430 height 14
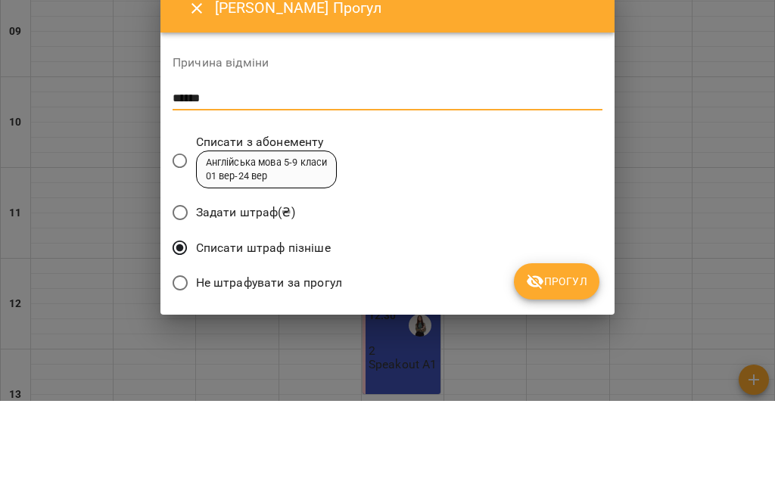
type textarea "*******"
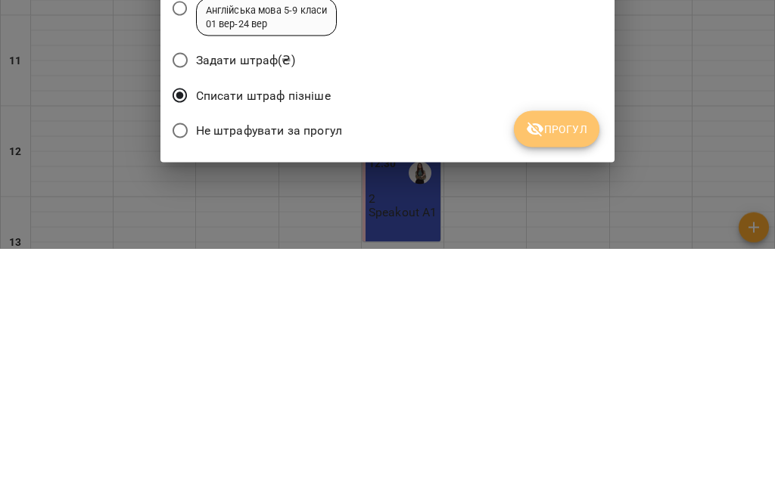
click at [571, 375] on span "Прогул" at bounding box center [556, 384] width 61 height 18
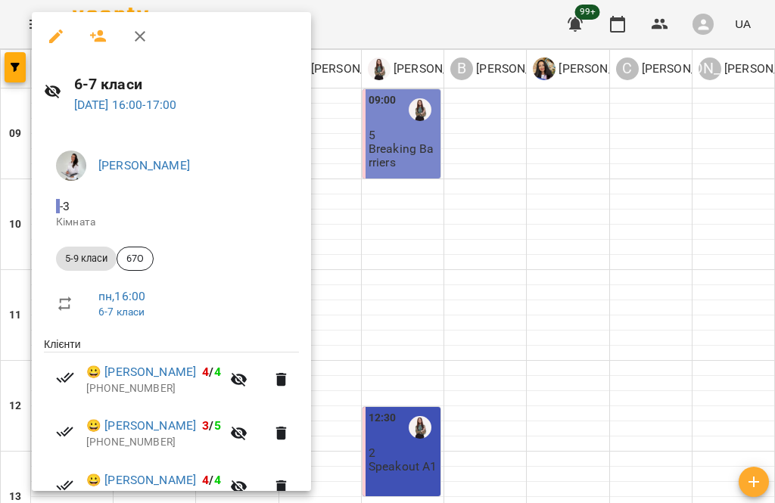
scroll to position [0, 0]
click at [134, 37] on icon "button" at bounding box center [140, 36] width 18 height 18
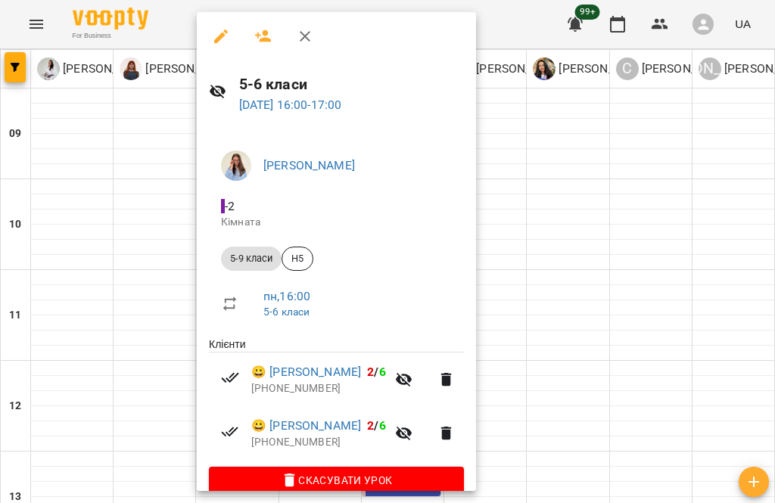
click at [310, 42] on icon "button" at bounding box center [305, 36] width 18 height 18
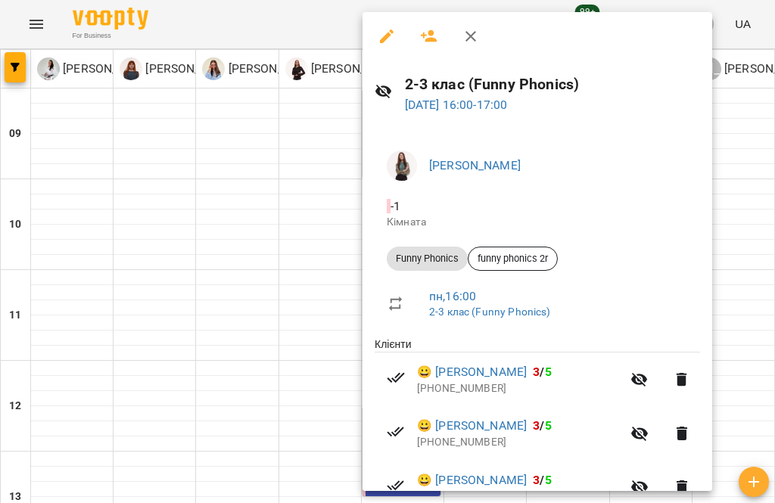
click at [469, 30] on icon "button" at bounding box center [471, 36] width 18 height 18
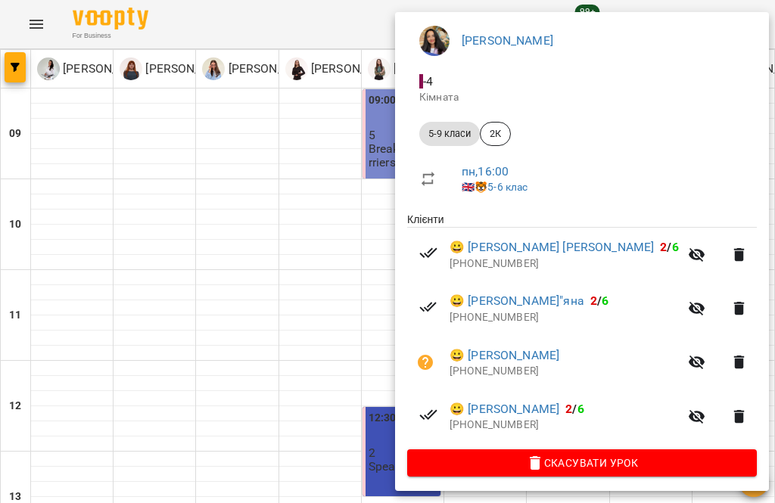
scroll to position [124, 0]
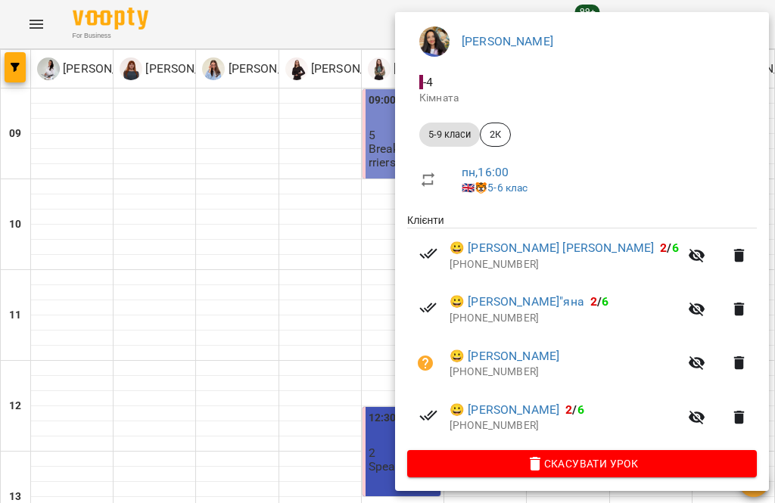
click at [310, 232] on div at bounding box center [387, 251] width 775 height 503
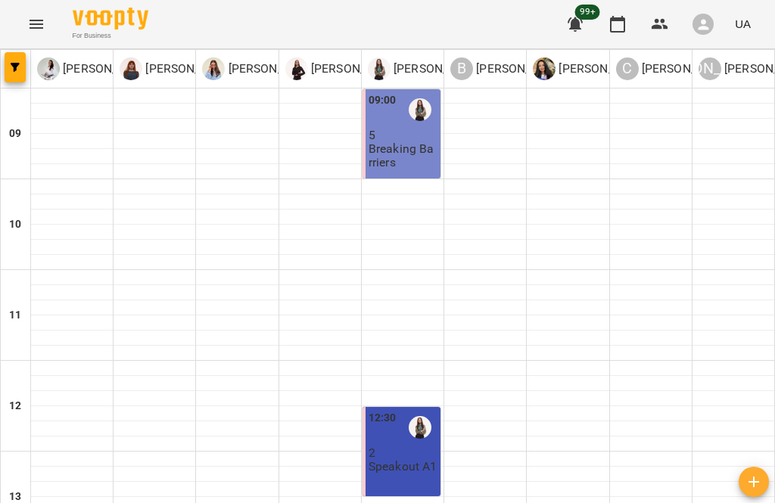
scroll to position [574, 0]
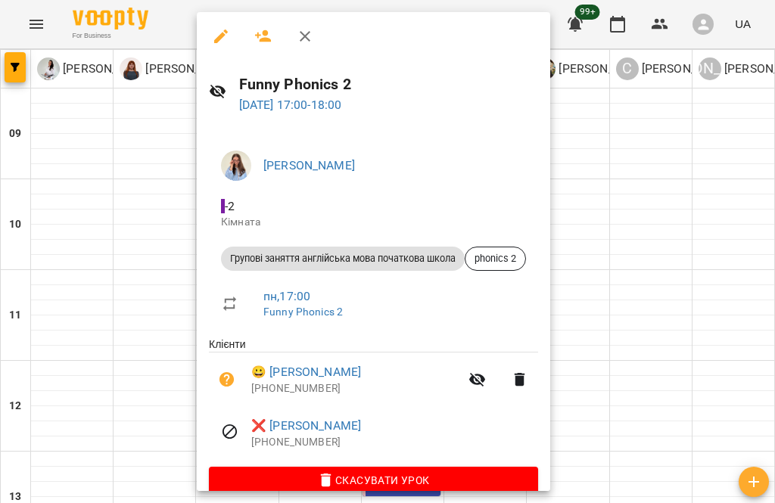
click at [335, 377] on link "😀 [PERSON_NAME]" at bounding box center [306, 372] width 110 height 18
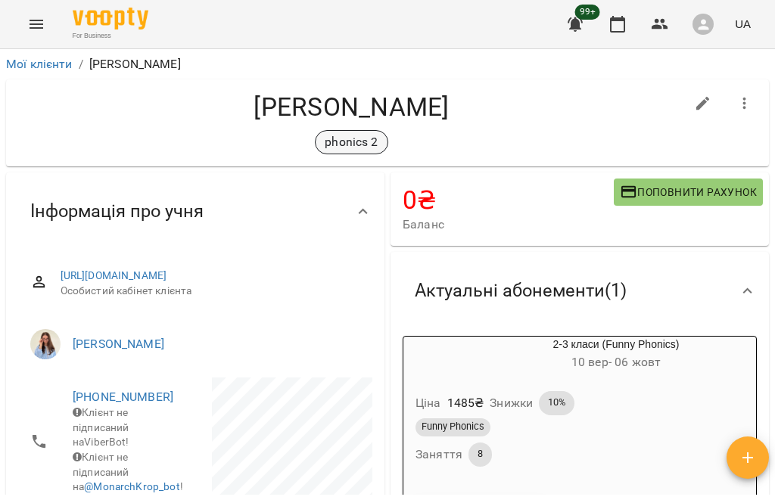
click at [364, 135] on p "phonics 2" at bounding box center [351, 142] width 53 height 18
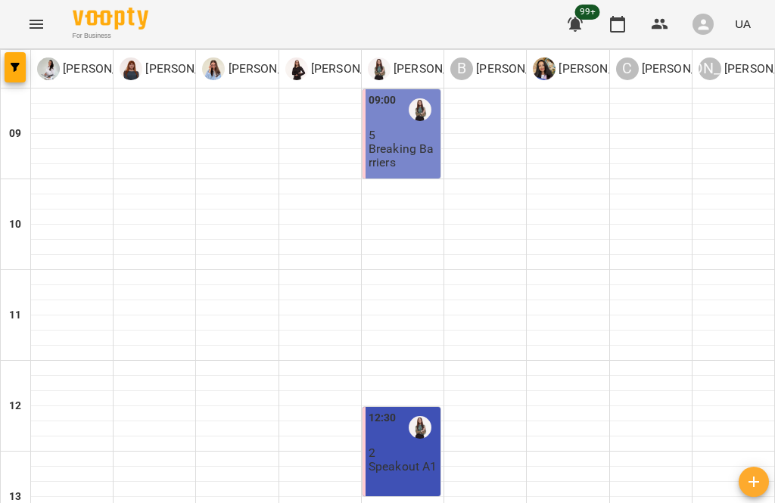
scroll to position [641, 0]
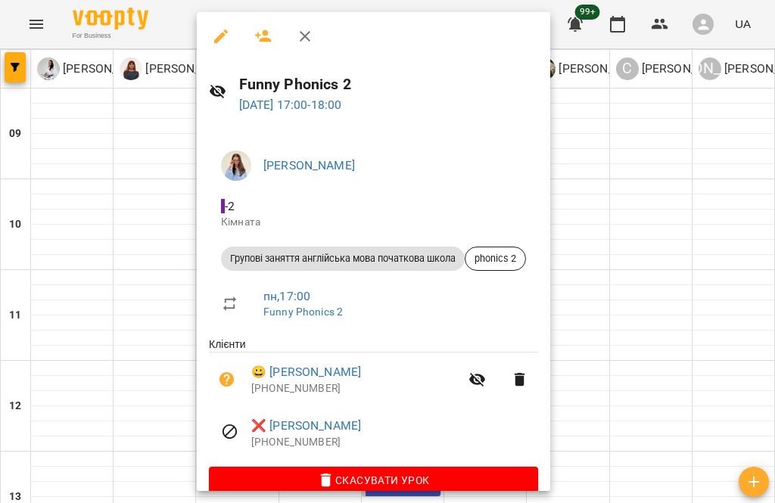
click at [268, 27] on icon "button" at bounding box center [263, 36] width 18 height 18
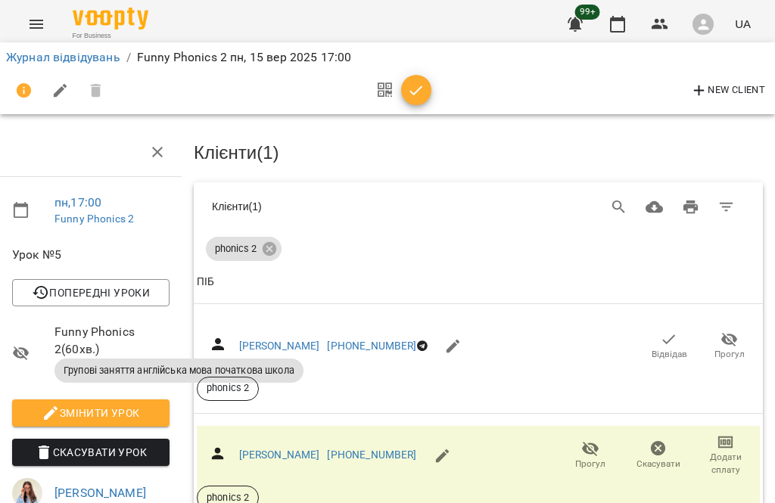
scroll to position [60, 6]
click at [669, 331] on icon "button" at bounding box center [669, 340] width 18 height 18
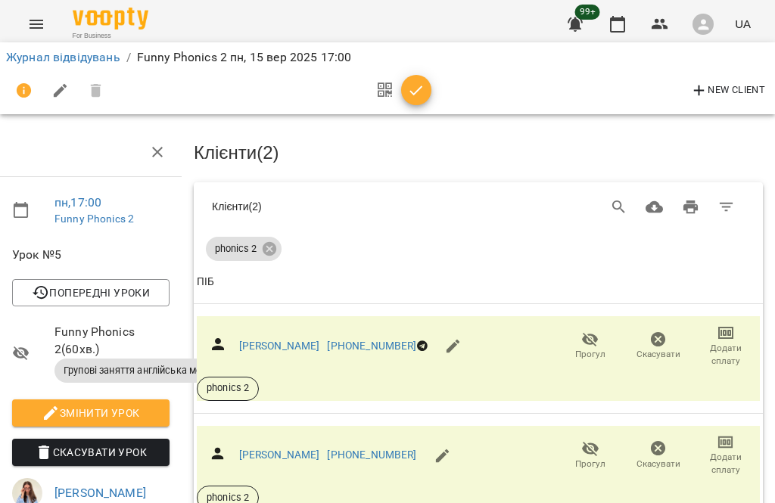
click at [26, 25] on button "Menu" at bounding box center [36, 24] width 36 height 36
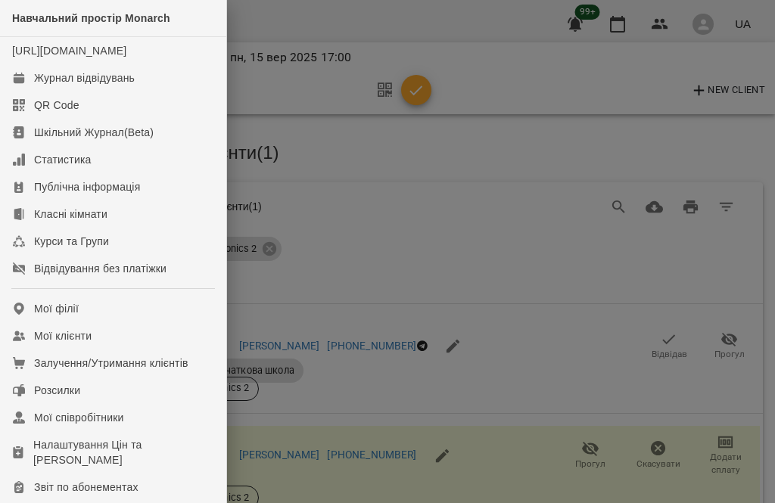
click at [134, 86] on div "Журнал відвідувань" at bounding box center [84, 77] width 101 height 15
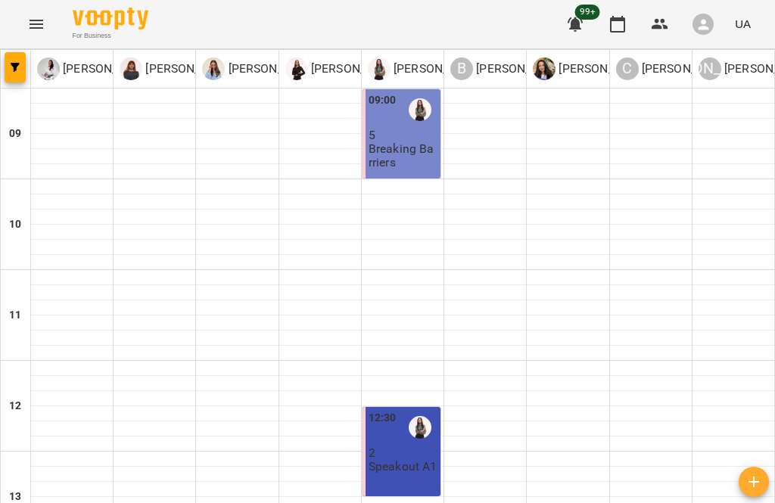
scroll to position [600, 0]
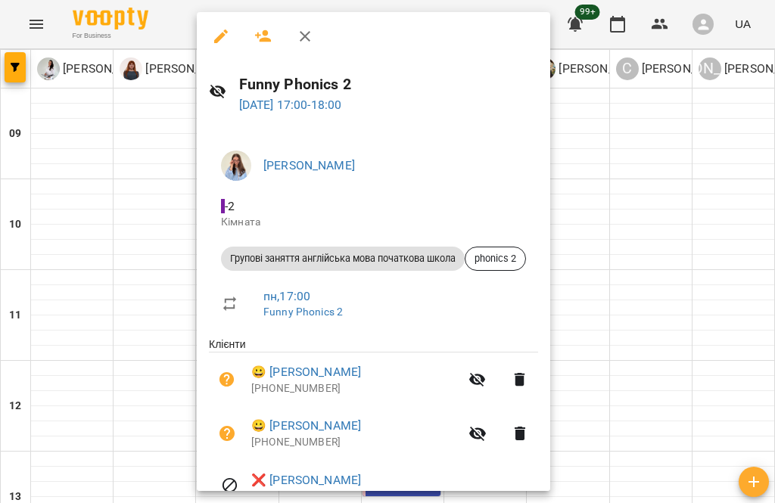
click at [361, 365] on link "😀 [PERSON_NAME]" at bounding box center [306, 372] width 110 height 18
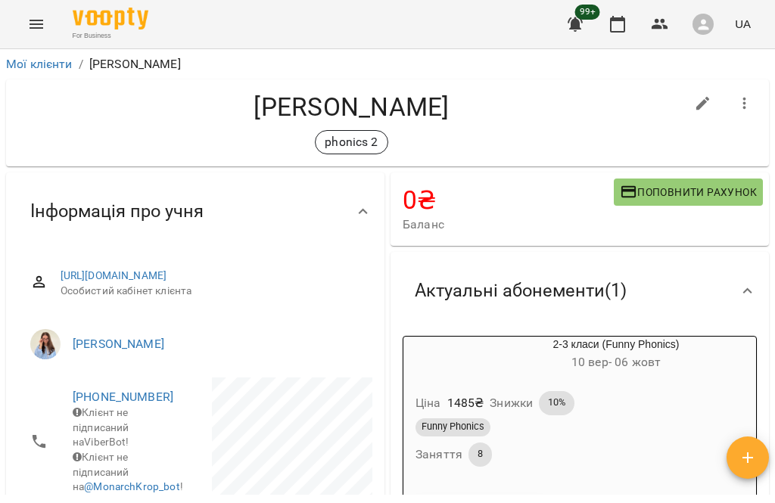
click at [28, 14] on button "Menu" at bounding box center [36, 24] width 36 height 36
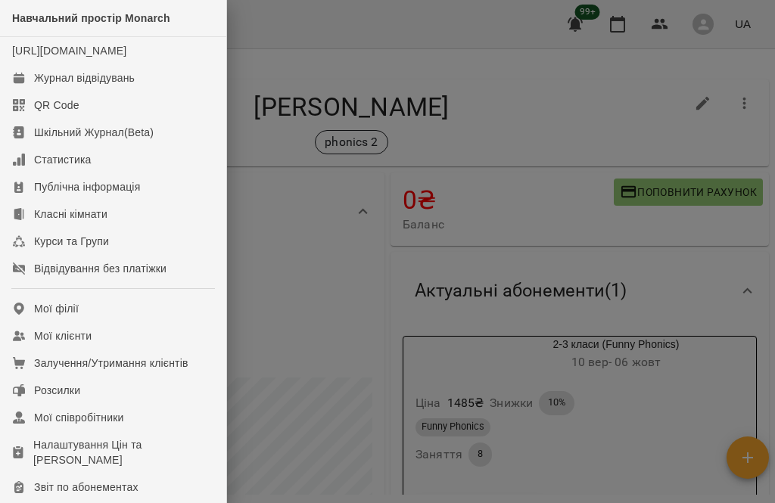
click at [141, 89] on link "Журнал відвідувань" at bounding box center [113, 77] width 226 height 27
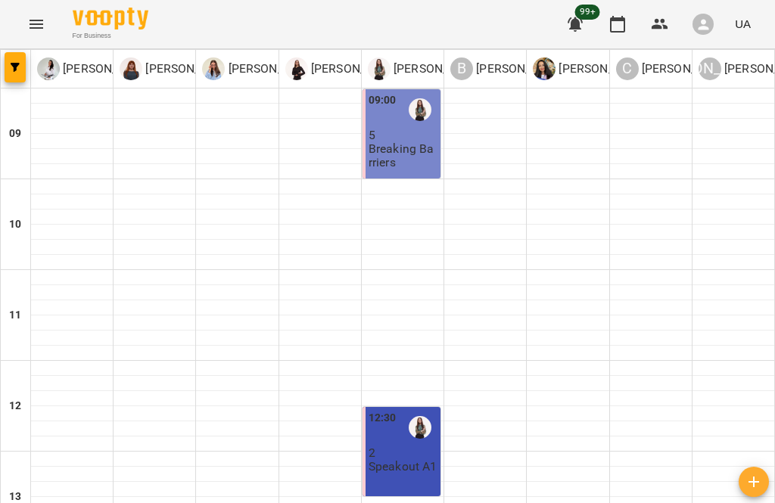
scroll to position [565, 0]
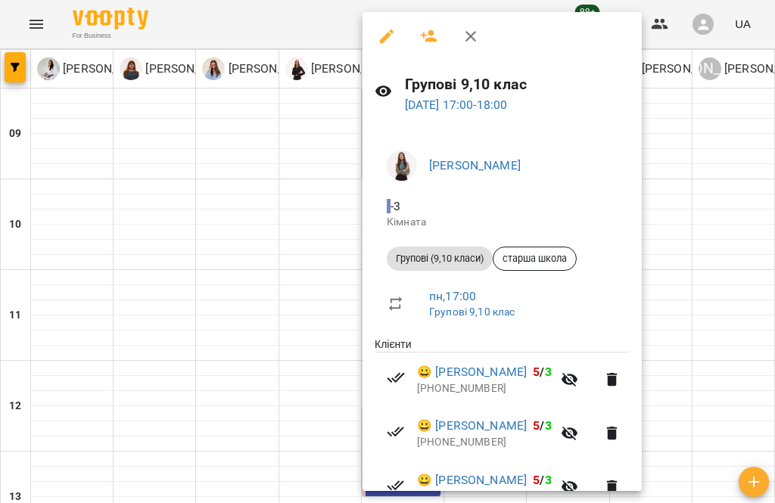
click at [238, 308] on div at bounding box center [387, 251] width 775 height 503
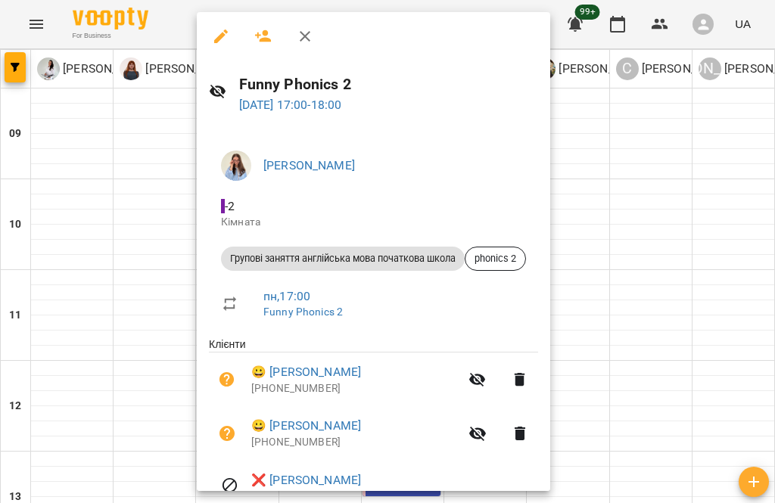
click at [361, 373] on link "😀 [PERSON_NAME]" at bounding box center [306, 372] width 110 height 18
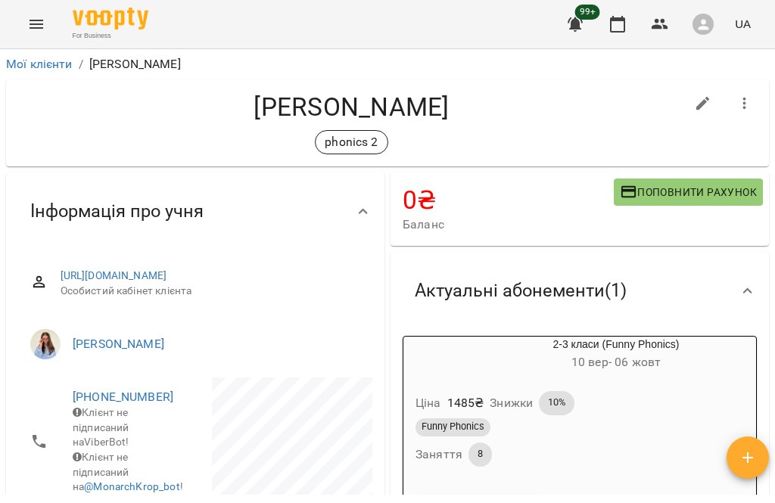
click at [35, 29] on icon "Menu" at bounding box center [36, 24] width 18 height 18
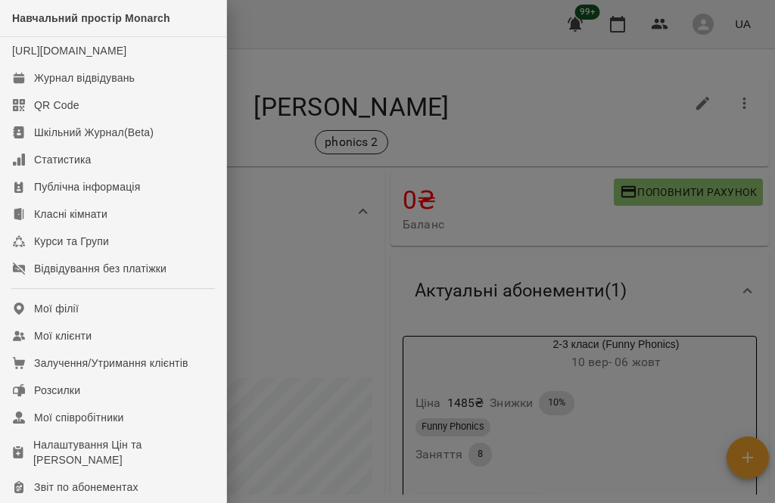
click at [156, 92] on link "Журнал відвідувань" at bounding box center [113, 77] width 226 height 27
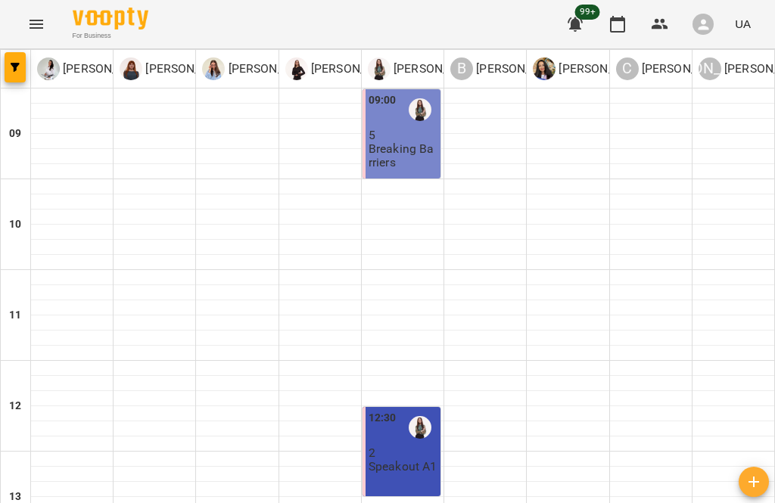
scroll to position [684, 0]
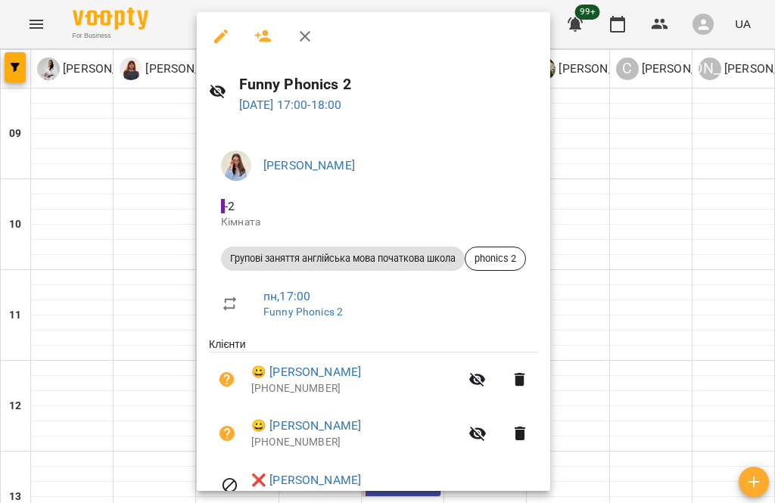
click at [361, 374] on link "😀 [PERSON_NAME]" at bounding box center [306, 372] width 110 height 18
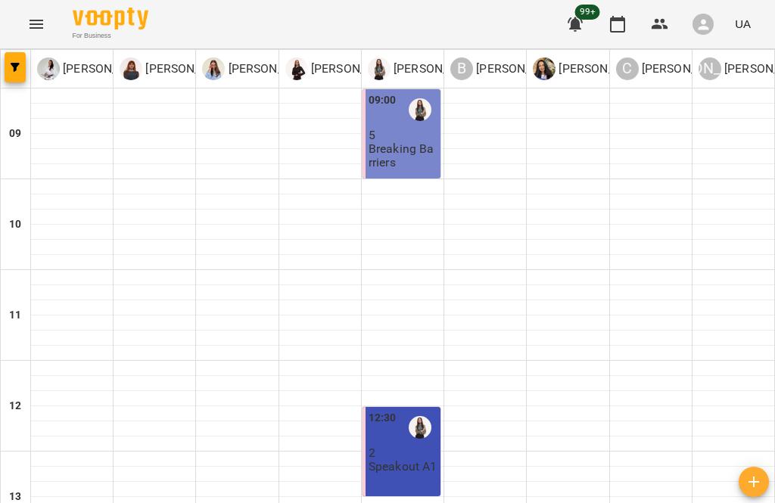
scroll to position [551, 0]
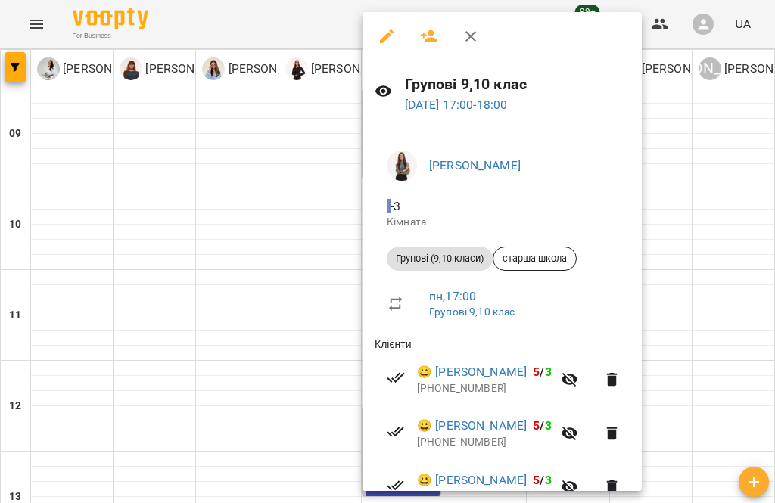
scroll to position [0, 0]
click at [472, 28] on icon "button" at bounding box center [471, 36] width 18 height 18
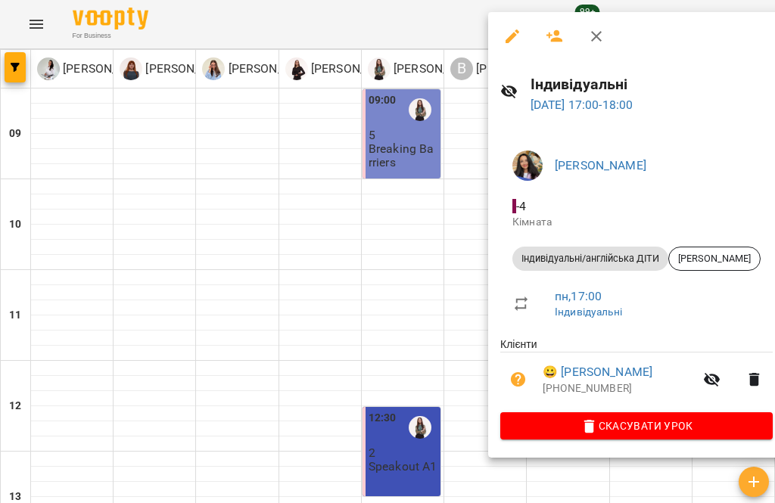
click at [593, 365] on link "😀 [PERSON_NAME]" at bounding box center [598, 372] width 110 height 18
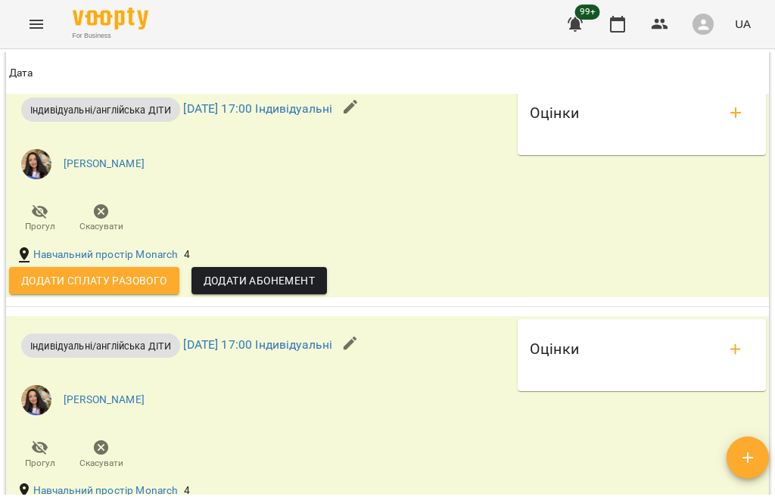
scroll to position [1706, 0]
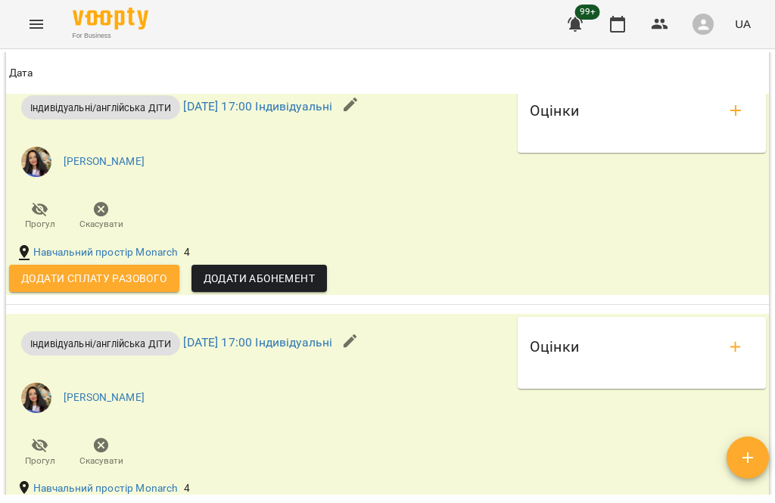
click at [143, 288] on span "Додати сплату разового" at bounding box center [94, 278] width 146 height 18
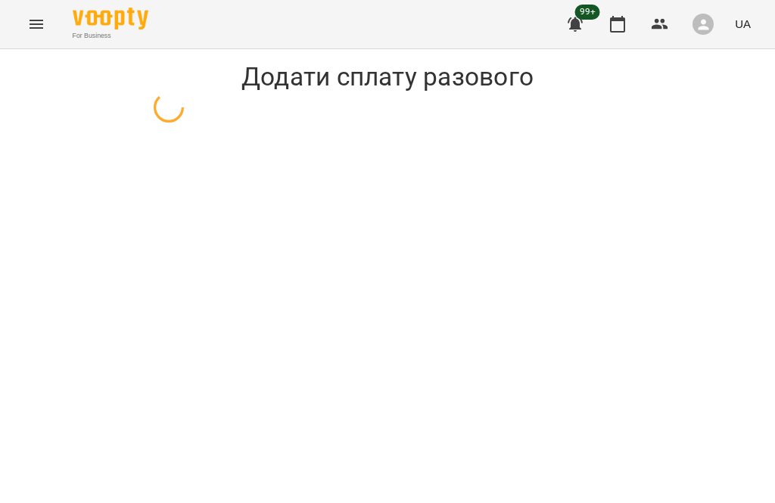
select select "**********"
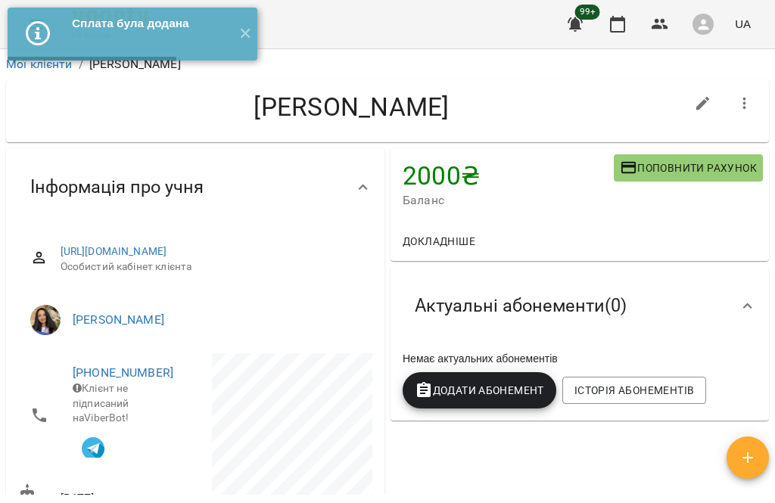
click at [242, 35] on button "✕" at bounding box center [244, 34] width 25 height 53
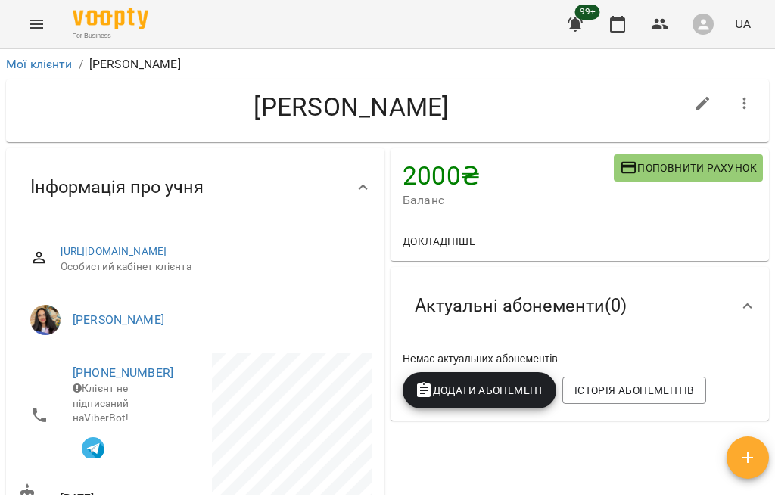
click at [33, 20] on icon "Menu" at bounding box center [36, 24] width 18 height 18
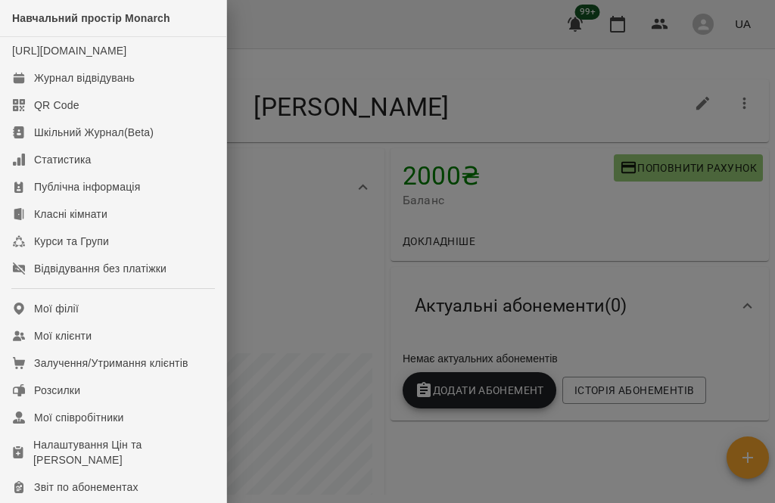
click at [117, 86] on div "Журнал відвідувань" at bounding box center [84, 77] width 101 height 15
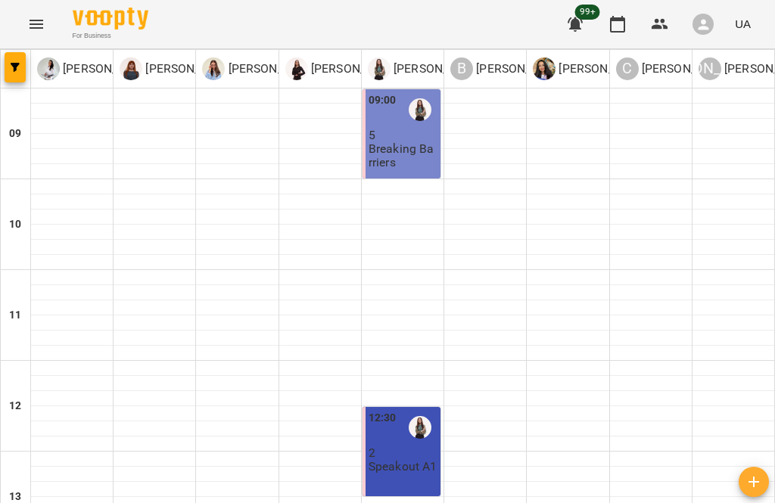
scroll to position [684, 0]
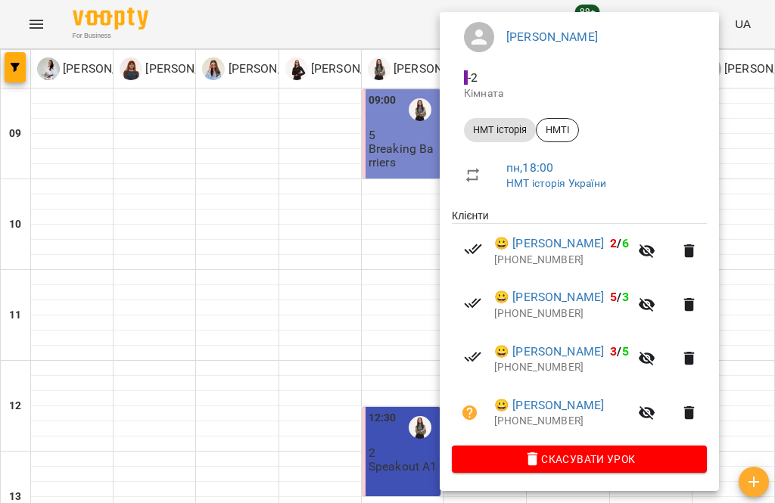
scroll to position [148, 0]
click at [655, 421] on icon "button" at bounding box center [647, 413] width 17 height 14
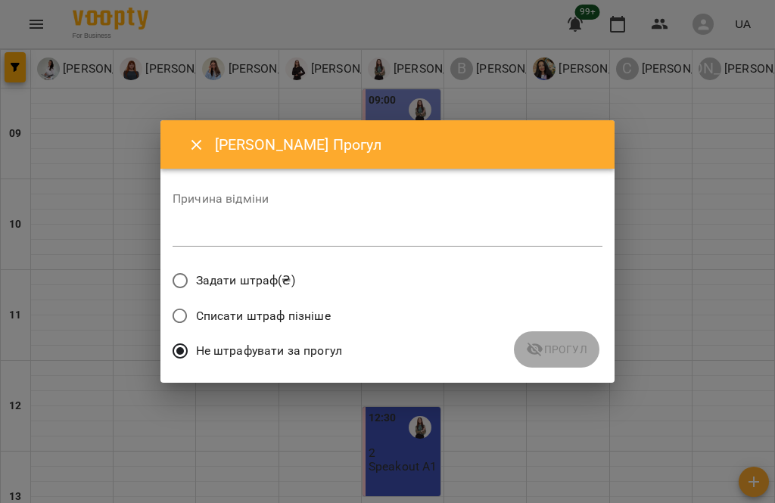
click at [281, 322] on span "Списати штраф пізніше" at bounding box center [263, 316] width 135 height 18
click at [307, 235] on textarea at bounding box center [388, 235] width 430 height 14
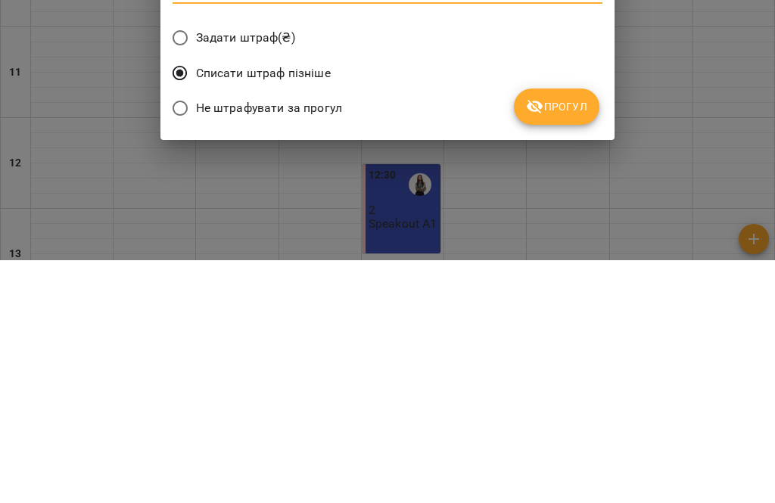
type textarea "*"
click at [566, 341] on span "Прогул" at bounding box center [556, 350] width 61 height 18
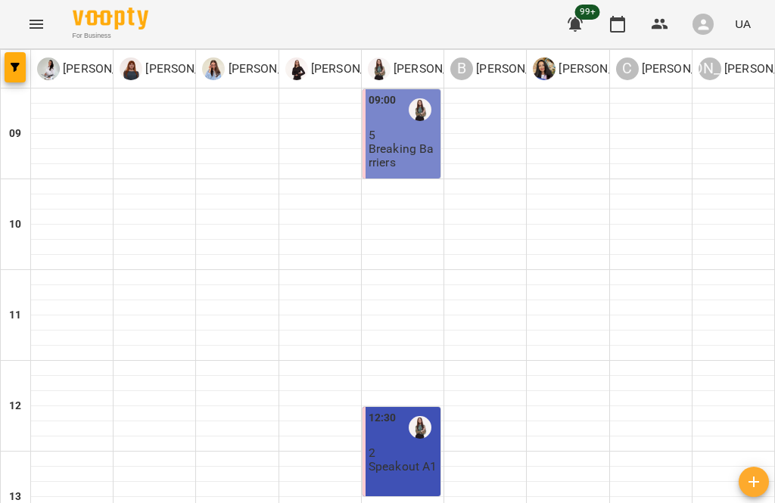
scroll to position [210, 0]
